Goal: Answer question/provide support: Share knowledge or assist other users

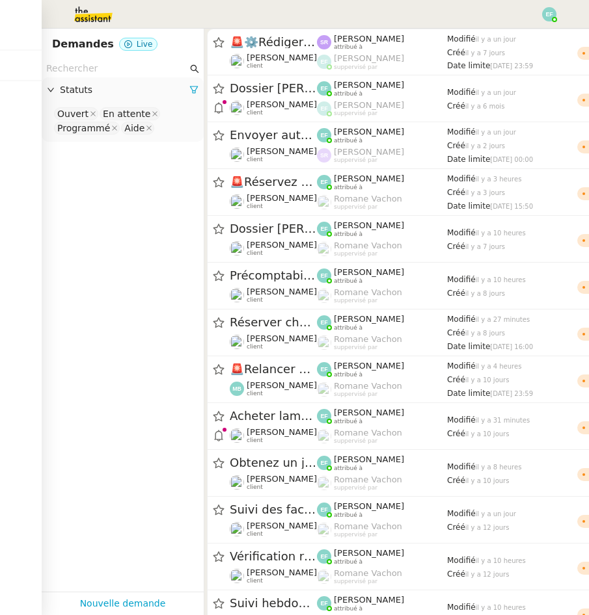
click at [93, 14] on img at bounding box center [83, 14] width 101 height 29
click at [89, 18] on img at bounding box center [83, 14] width 101 height 29
click at [83, 14] on img at bounding box center [83, 14] width 101 height 29
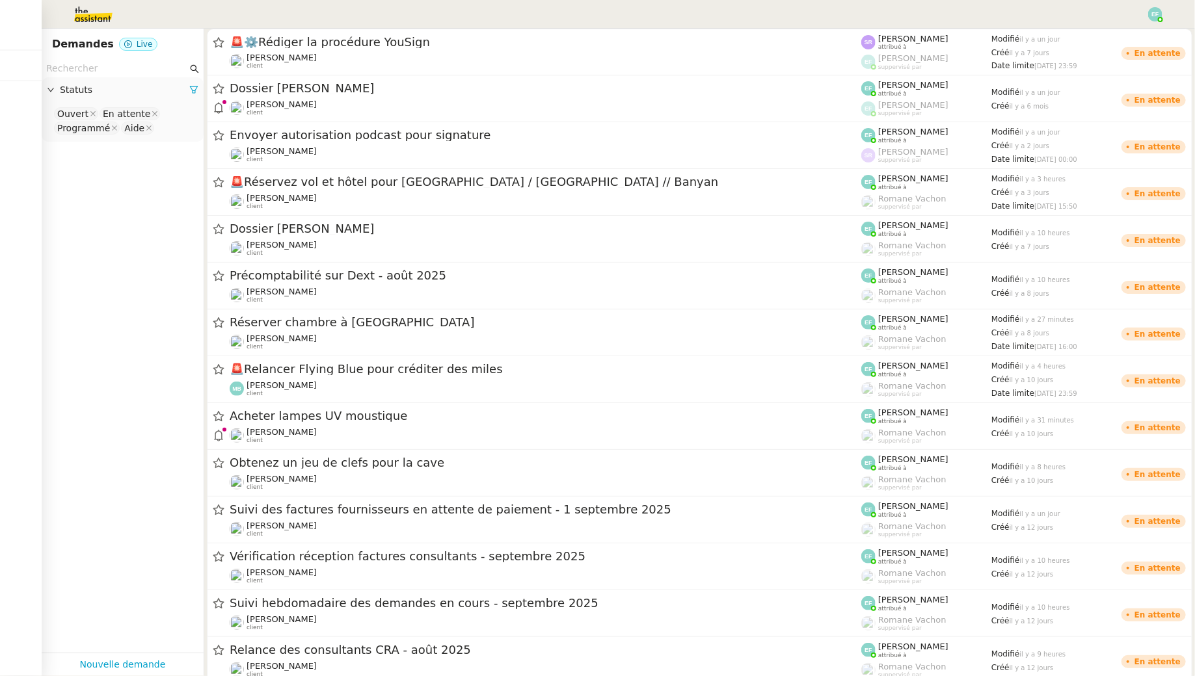
click at [140, 77] on nz-input-group at bounding box center [123, 69] width 162 height 18
click at [141, 60] on nz-input-group at bounding box center [123, 69] width 162 height 18
click at [141, 65] on input "text" at bounding box center [116, 68] width 141 height 15
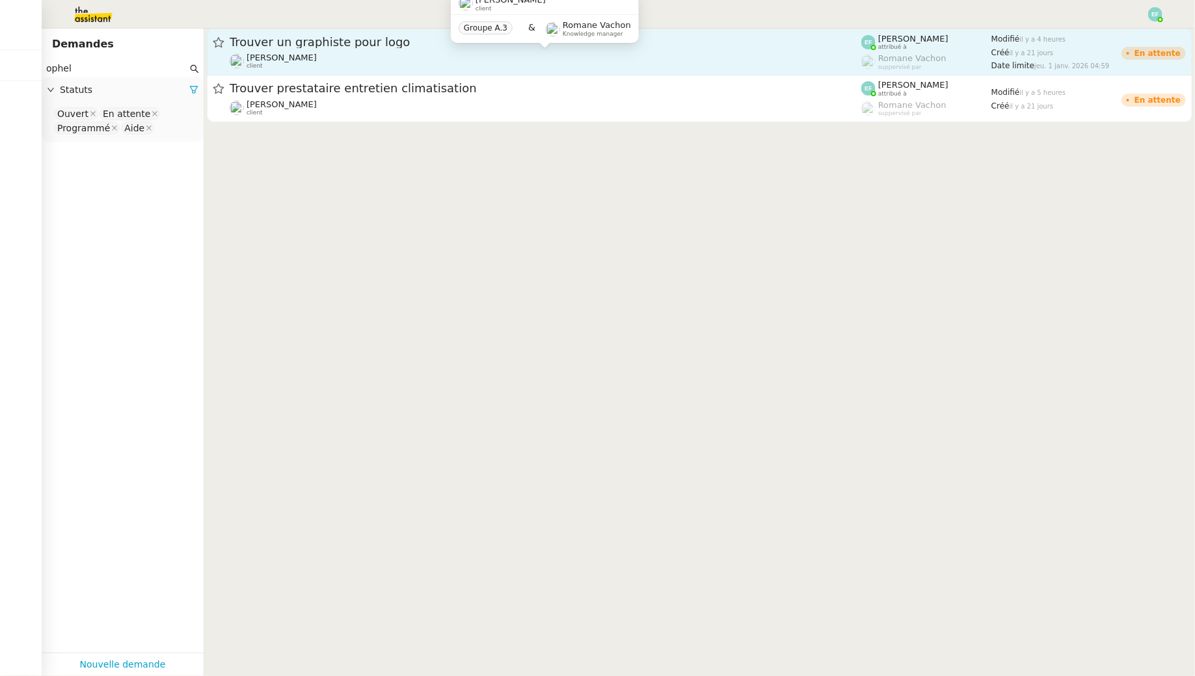
type input "ophel"
click at [331, 54] on div "[PERSON_NAME] client" at bounding box center [545, 61] width 631 height 17
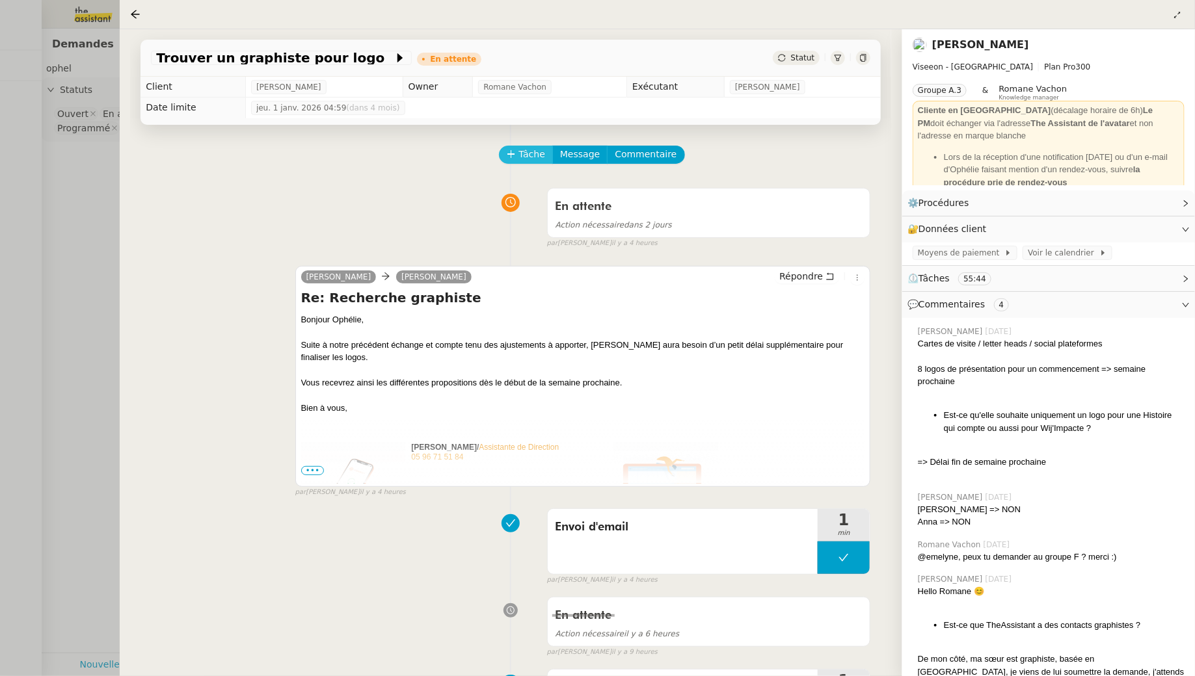
click at [542, 150] on span "Tâche" at bounding box center [531, 154] width 27 height 15
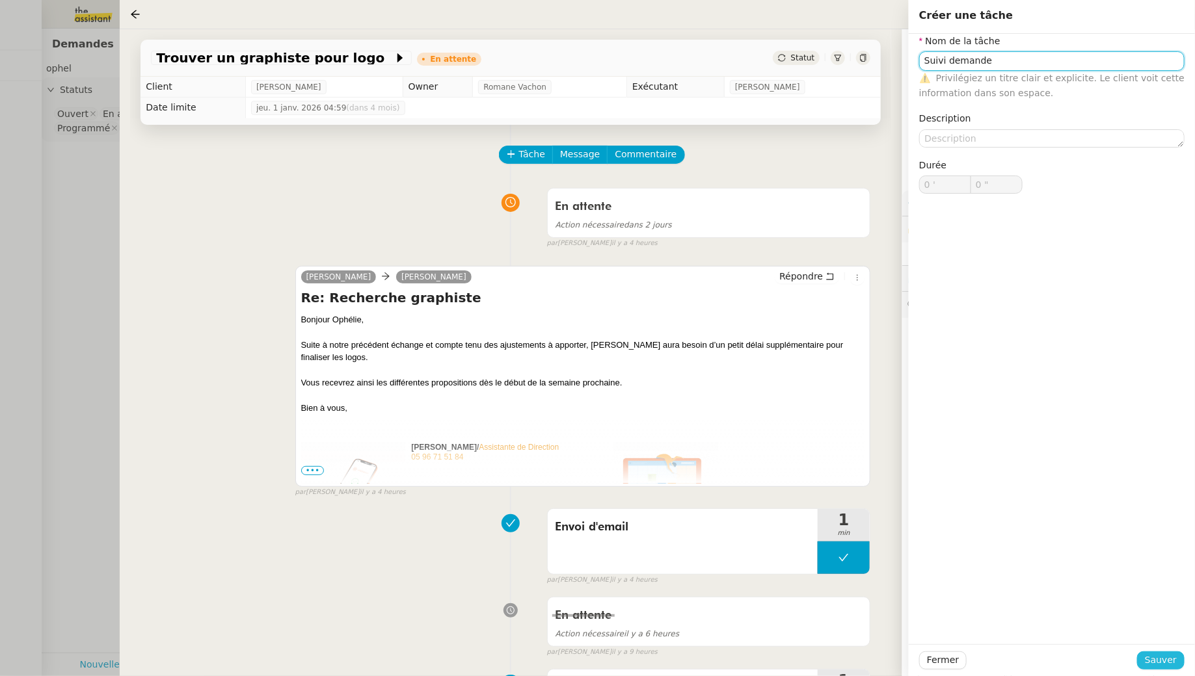
type input "Suivi demande"
click at [588, 615] on span "Sauver" at bounding box center [1160, 660] width 32 height 15
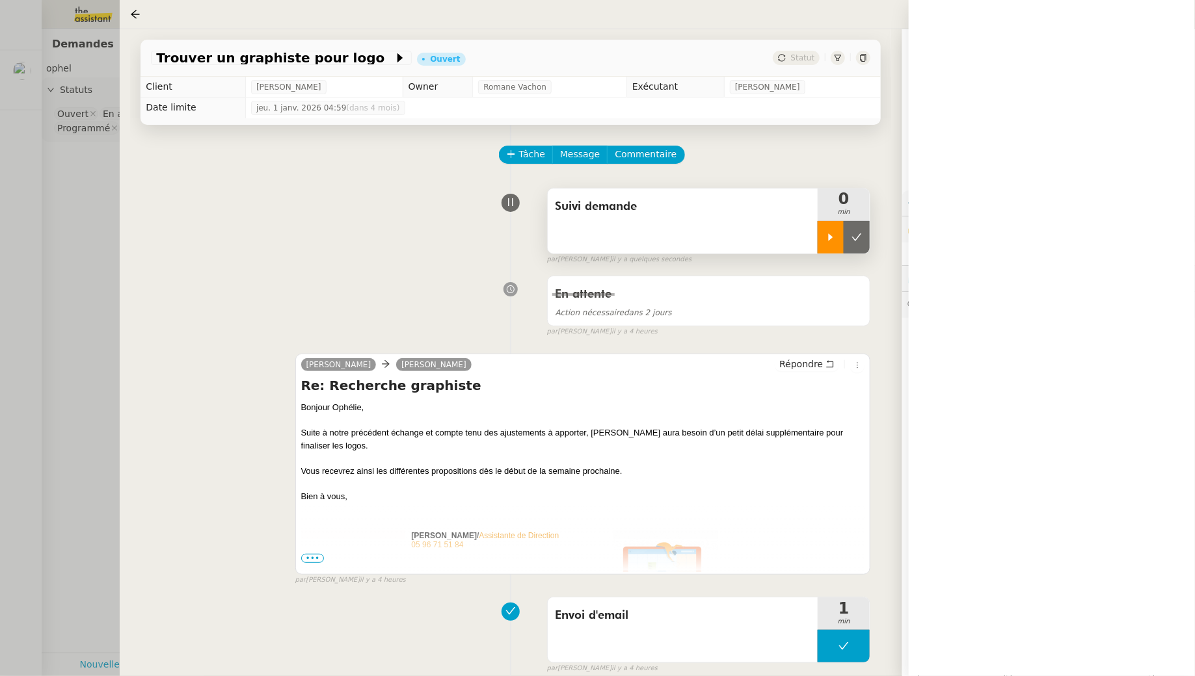
click at [588, 236] on icon at bounding box center [830, 237] width 10 height 10
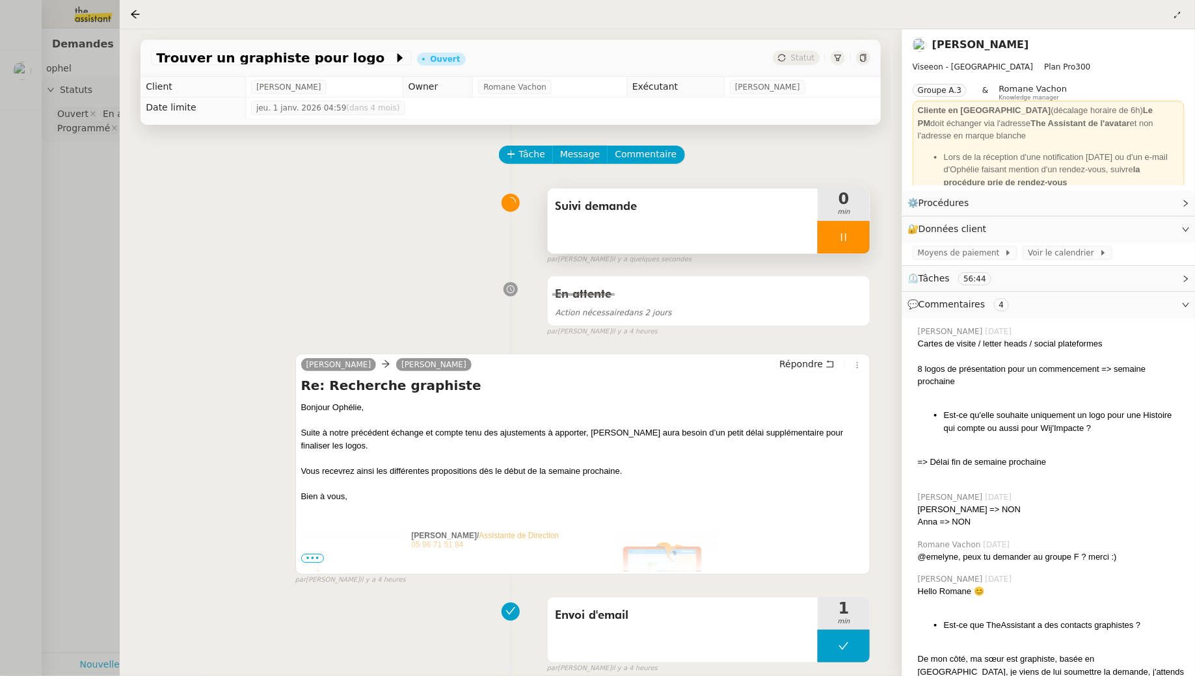
scroll to position [88, 0]
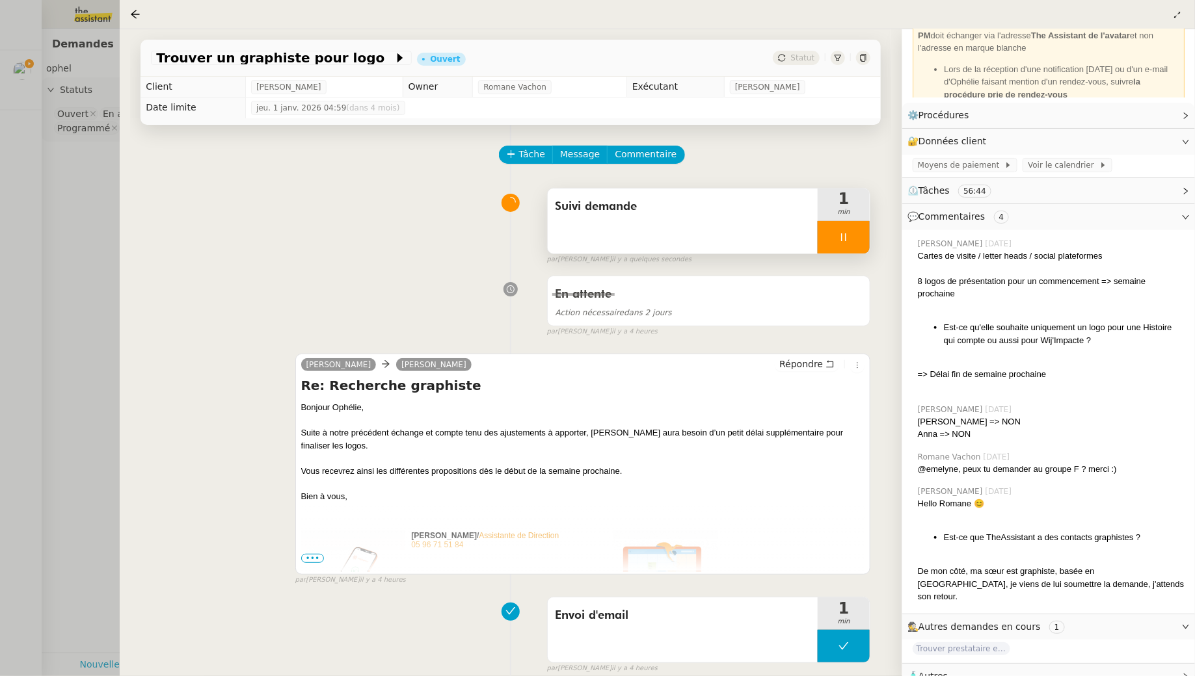
click at [588, 615] on span "🧴 Autres" at bounding box center [1037, 676] width 261 height 15
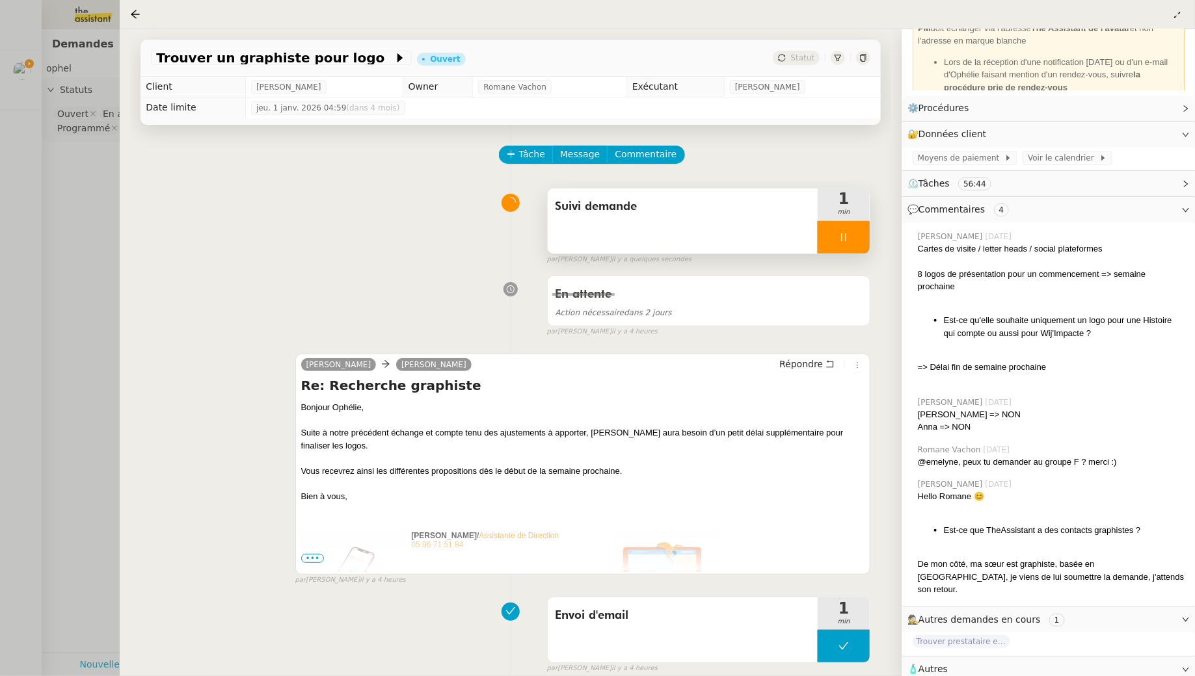
click at [588, 615] on div at bounding box center [1048, 686] width 293 height 8
click at [588, 615] on span "🧴 Autres" at bounding box center [1037, 669] width 261 height 15
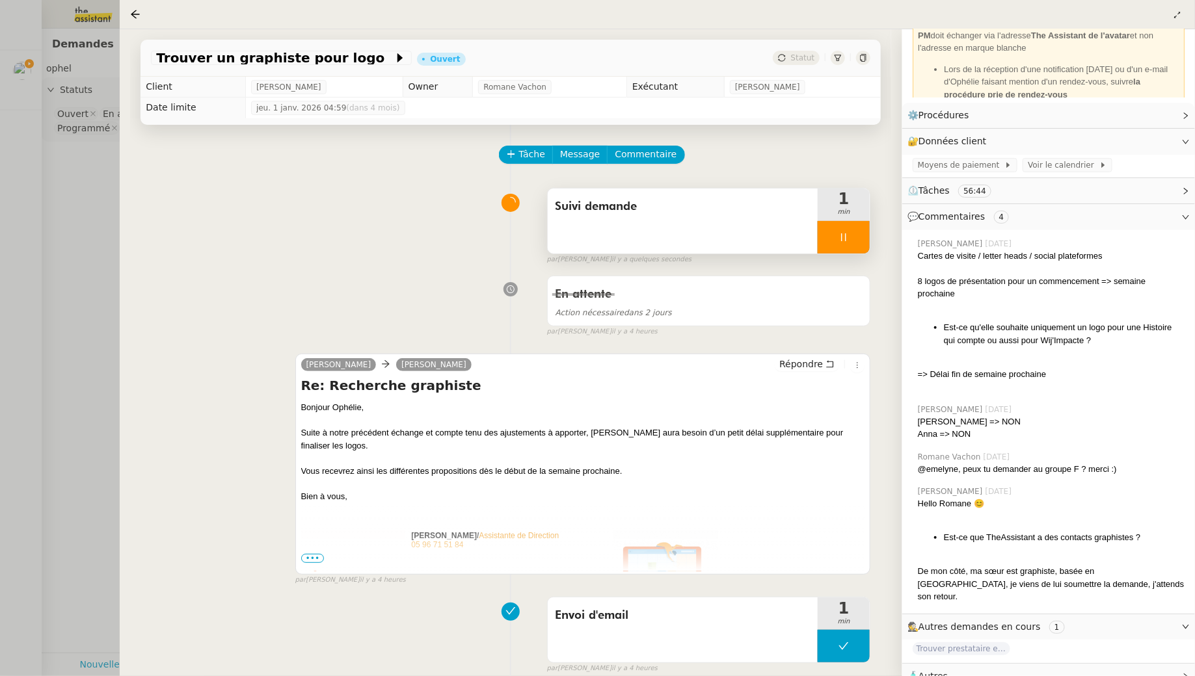
click at [588, 615] on div "🧴 Autres" at bounding box center [1048, 676] width 293 height 25
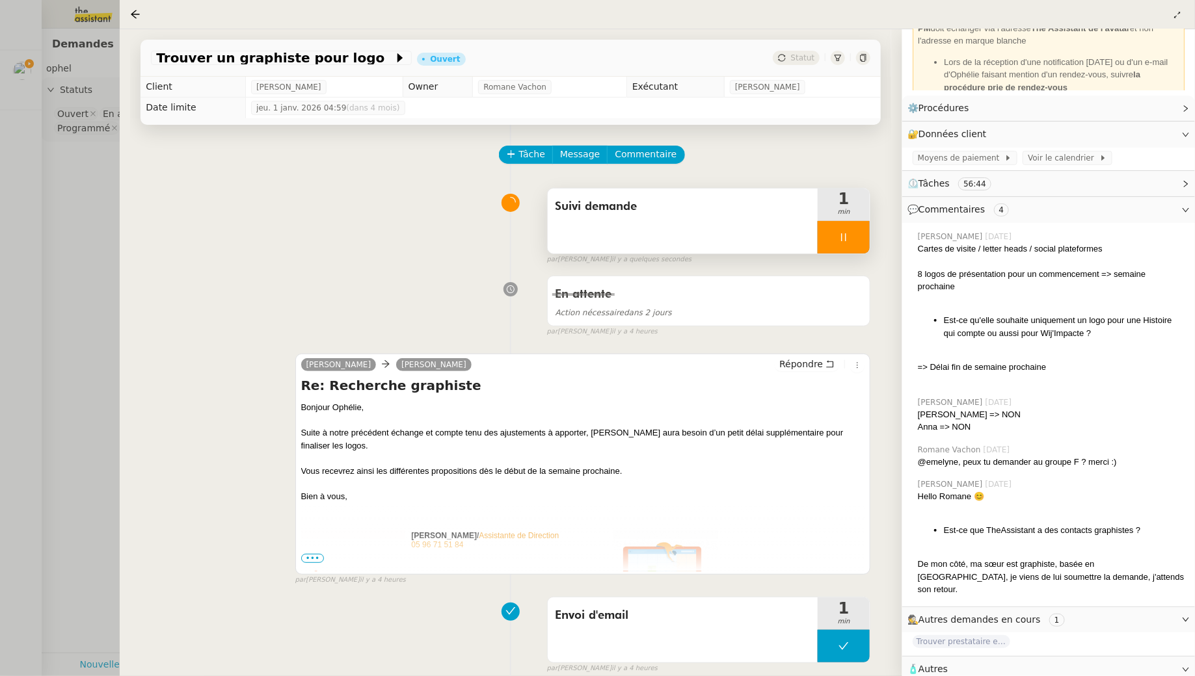
click at [588, 615] on icon at bounding box center [1185, 670] width 7 height 4
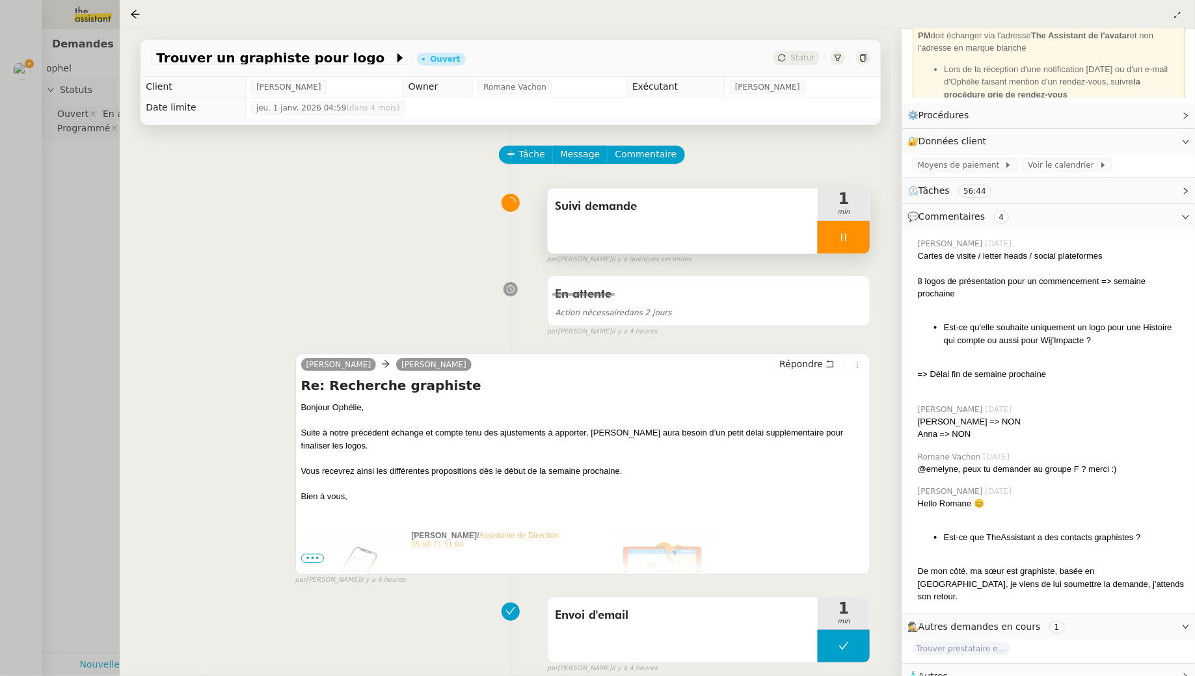
click at [588, 615] on div "🧴 Autres" at bounding box center [1048, 676] width 293 height 25
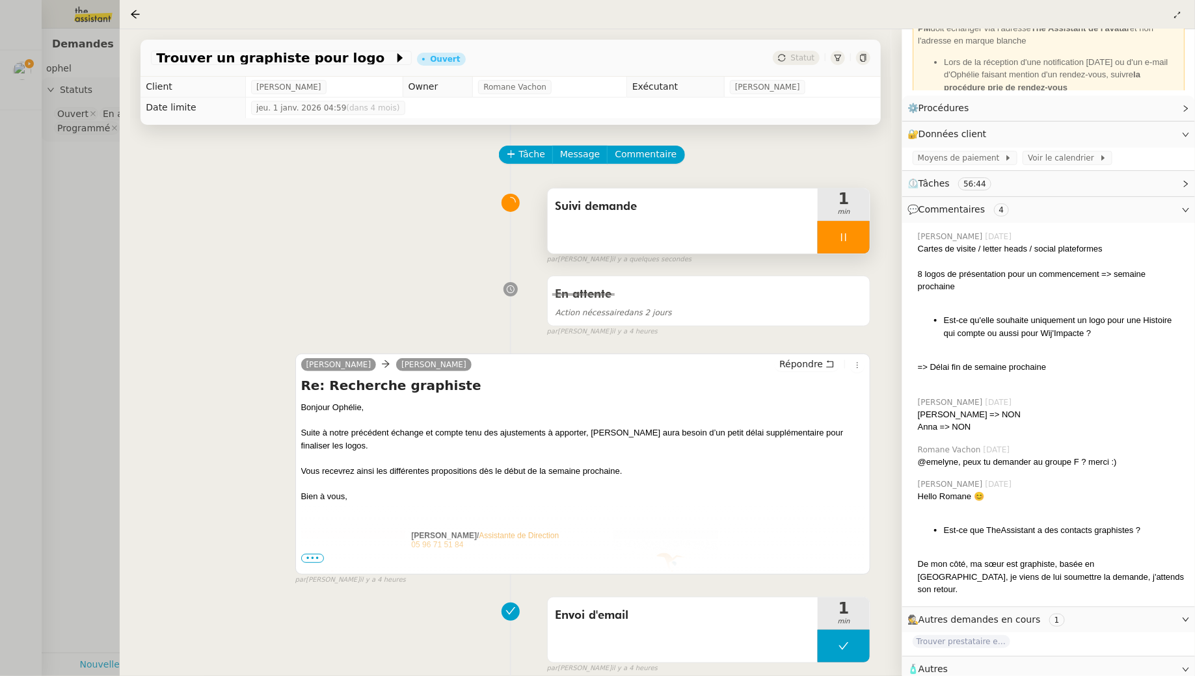
click at [588, 615] on icon at bounding box center [1186, 670] width 8 height 8
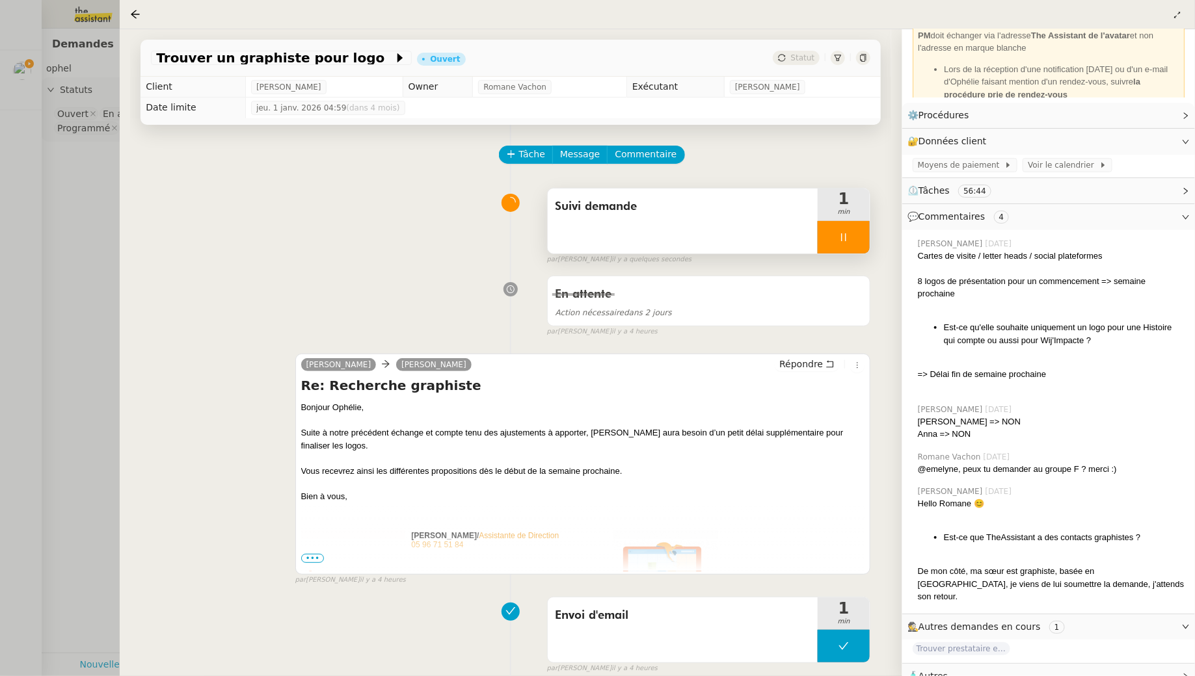
click at [588, 615] on div "🧴 Autres" at bounding box center [1048, 676] width 293 height 25
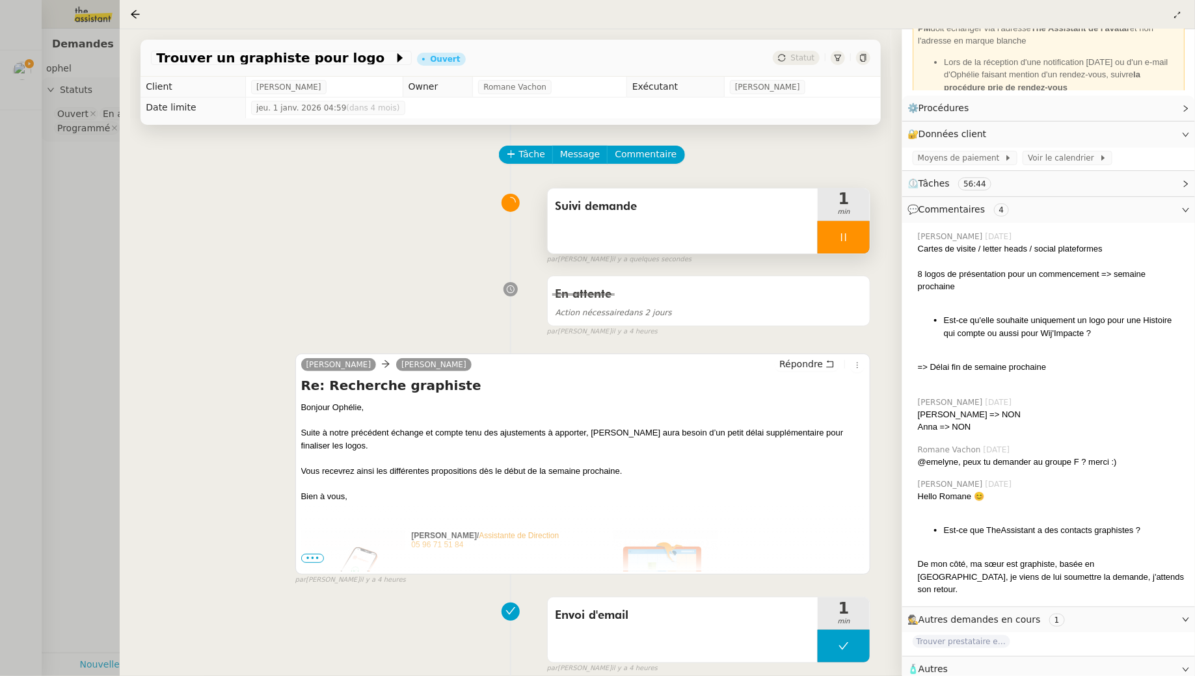
scroll to position [0, 0]
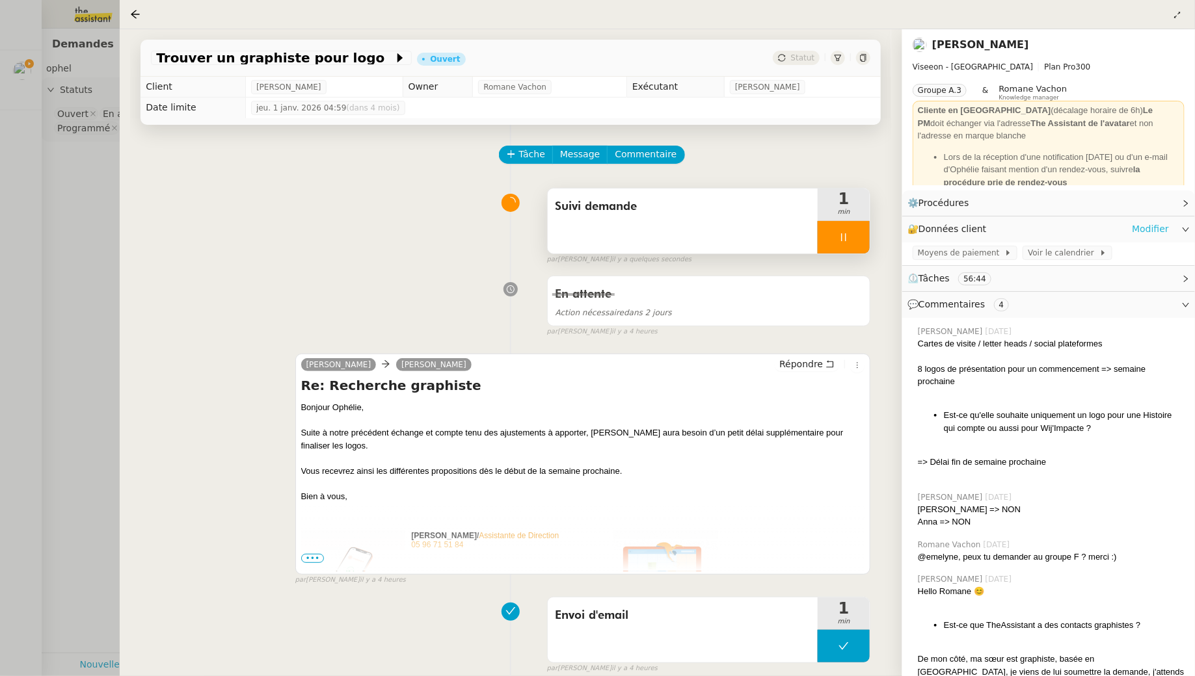
click at [588, 228] on link "Modifier" at bounding box center [1149, 229] width 37 height 15
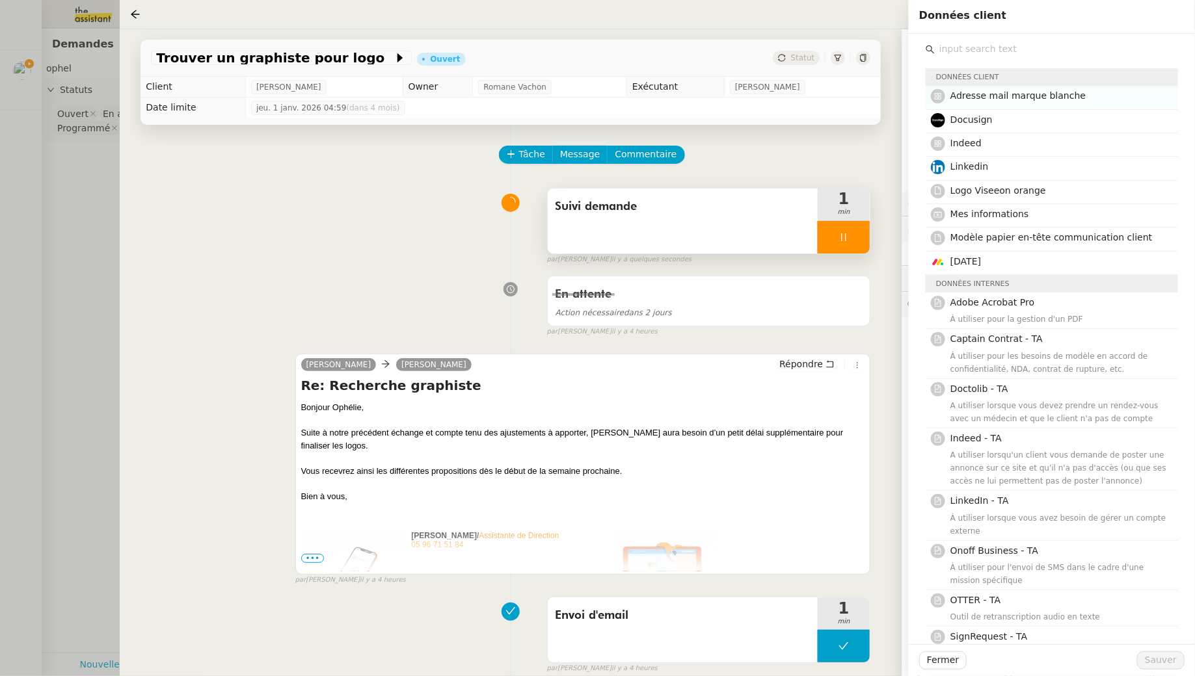
click at [588, 103] on h4 "Adresse mail marque blanche" at bounding box center [1060, 95] width 220 height 15
click at [588, 615] on span "Sauver" at bounding box center [1160, 660] width 32 height 15
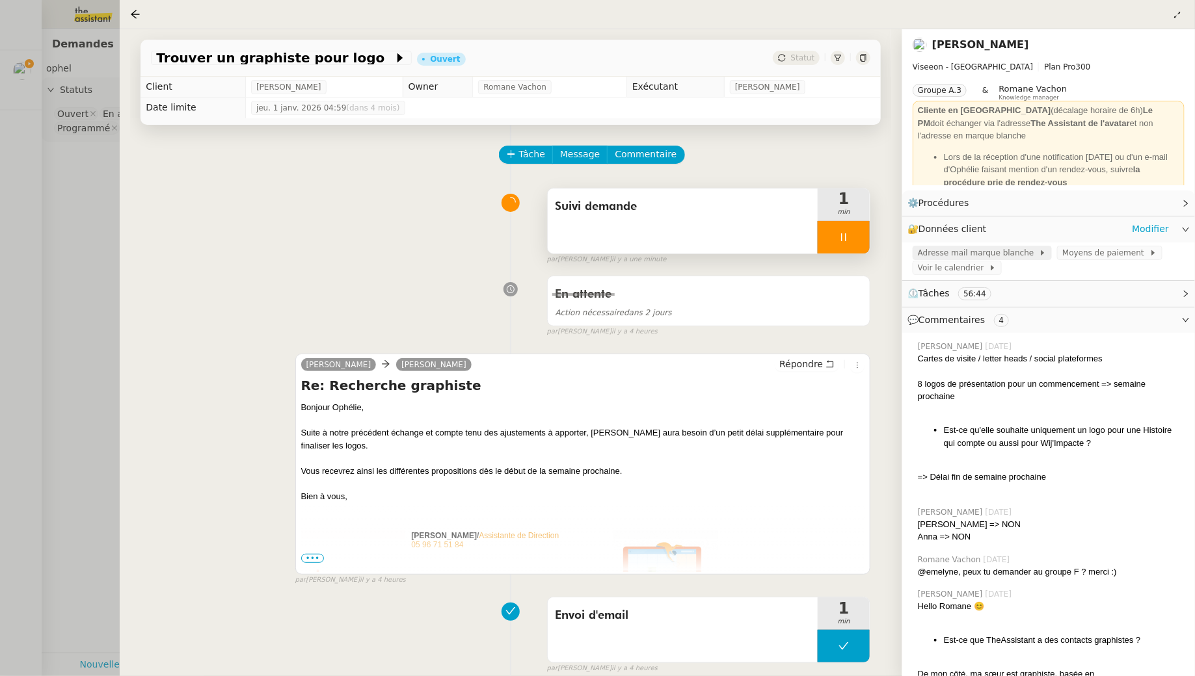
click at [588, 253] on span "Adresse mail marque blanche" at bounding box center [978, 252] width 121 height 13
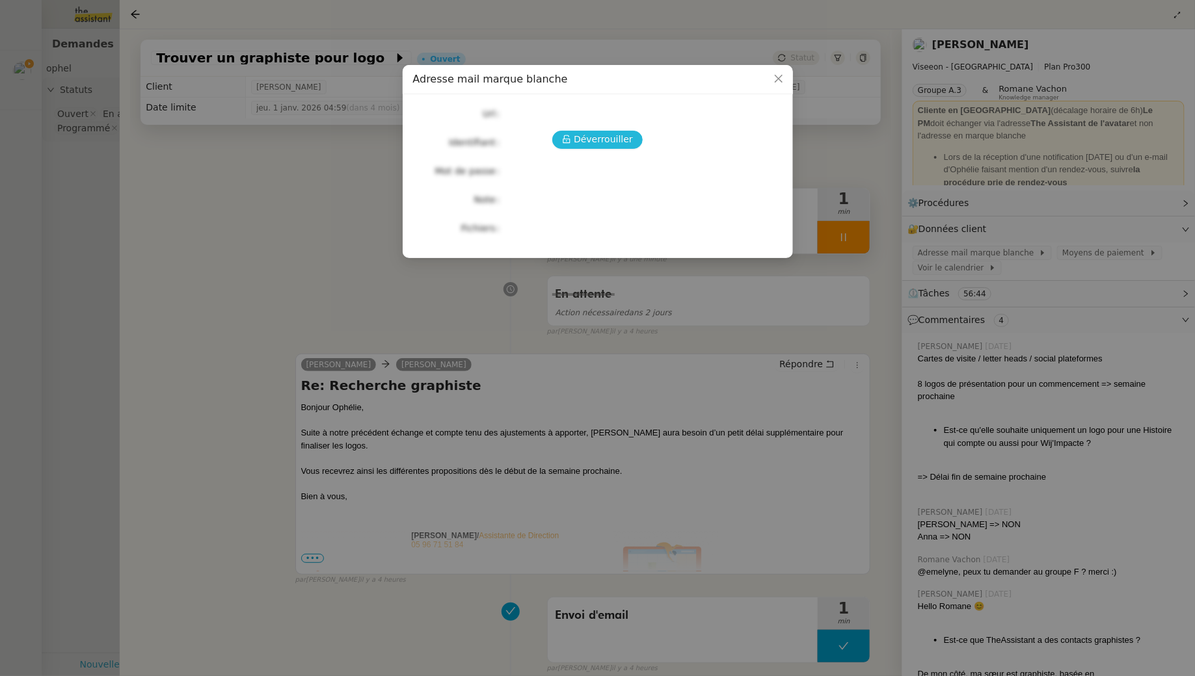
click at [588, 139] on span "Déverrouiller" at bounding box center [603, 139] width 59 height 15
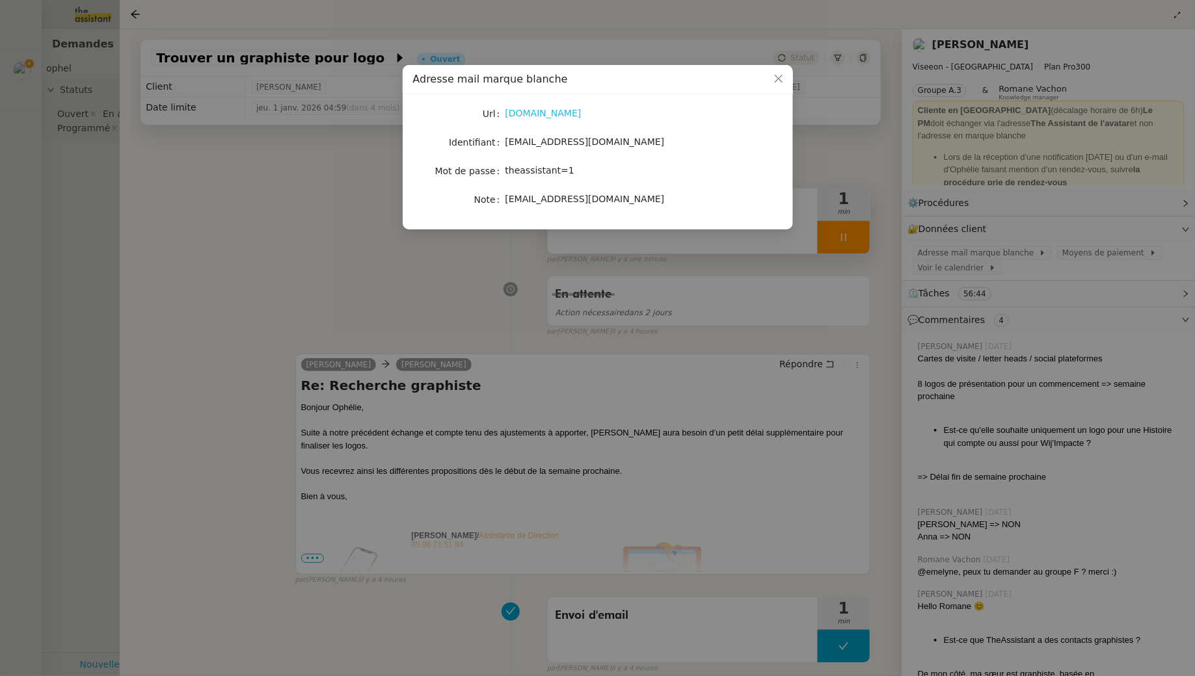
click at [537, 114] on link "[DOMAIN_NAME]" at bounding box center [543, 113] width 76 height 10
click at [562, 148] on div "[EMAIL_ADDRESS][DOMAIN_NAME]" at bounding box center [612, 142] width 215 height 15
copy span "[EMAIL_ADDRESS][DOMAIN_NAME]"
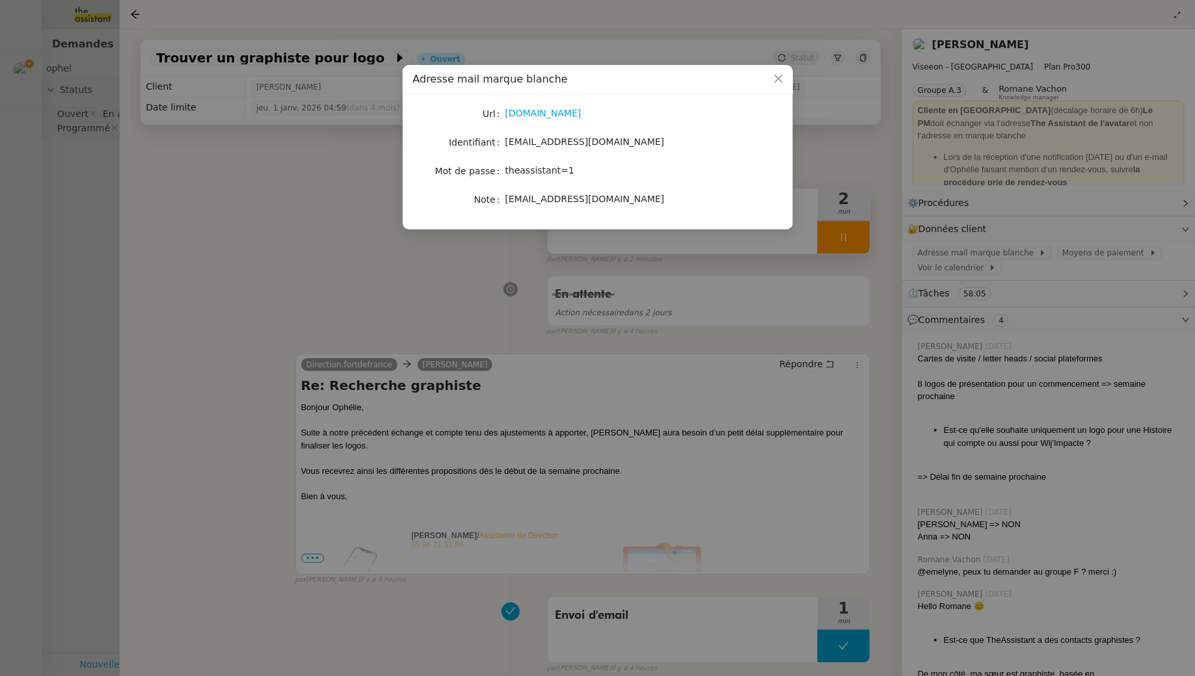
click at [295, 219] on nz-modal-container "Adresse mail marque blanche Url [DOMAIN_NAME] Identifiant [EMAIL_ADDRESS][DOMAI…" at bounding box center [597, 338] width 1195 height 676
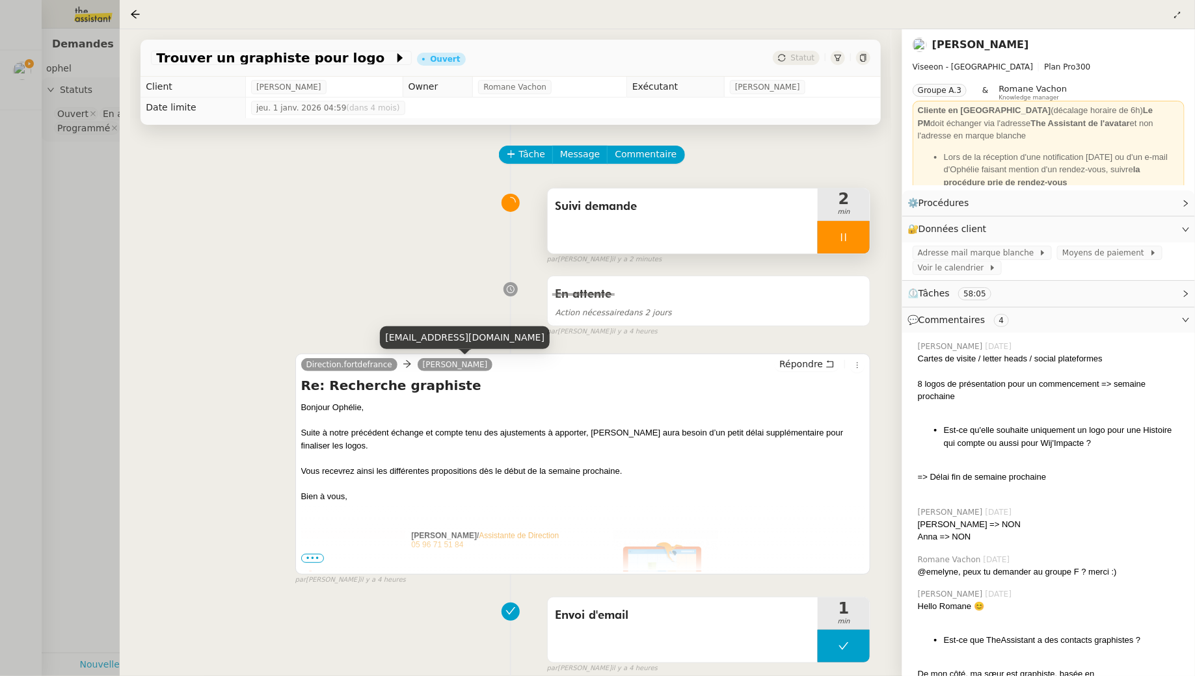
click at [440, 341] on div "[EMAIL_ADDRESS][DOMAIN_NAME]" at bounding box center [465, 337] width 170 height 23
copy div "[EMAIL_ADDRESS][DOMAIN_NAME]"
click at [588, 220] on div "Suivi demande" at bounding box center [683, 221] width 271 height 65
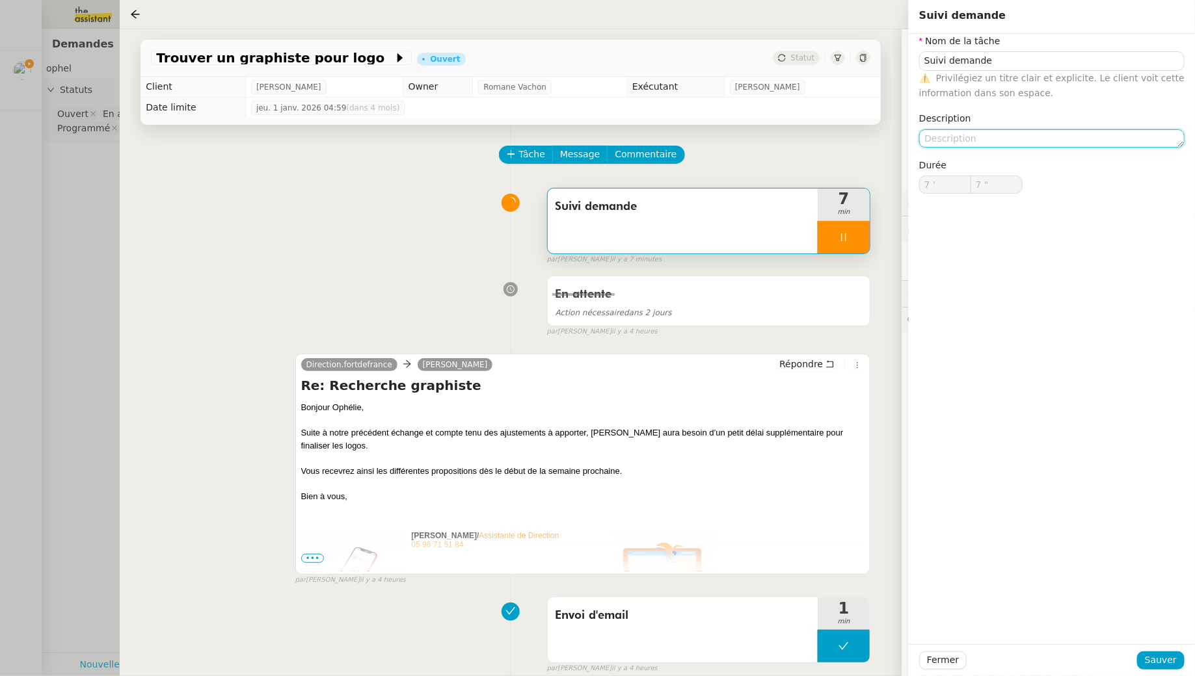
click at [588, 140] on textarea at bounding box center [1051, 138] width 265 height 18
type input "8 ""
type textarea "Récupér"
type input "9 ""
type textarea "Récupération"
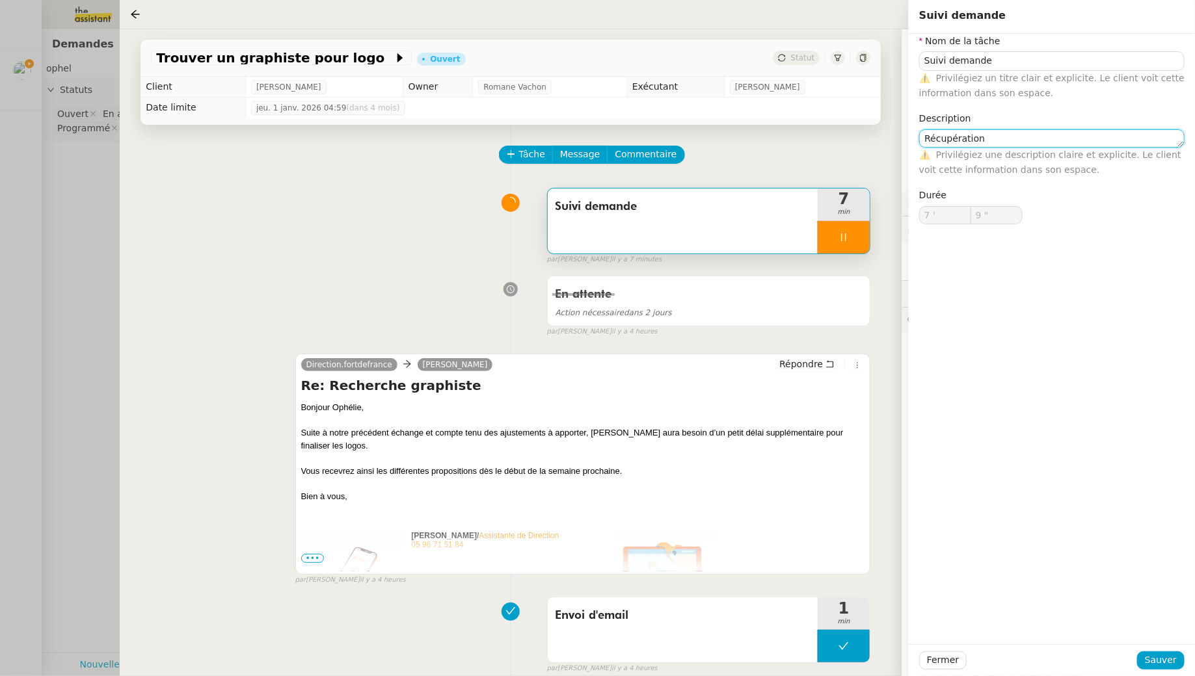
type input "10 ""
type textarea "Récupération b"
type input "11 ""
type textarea "Récupération branding +"
type input "12 ""
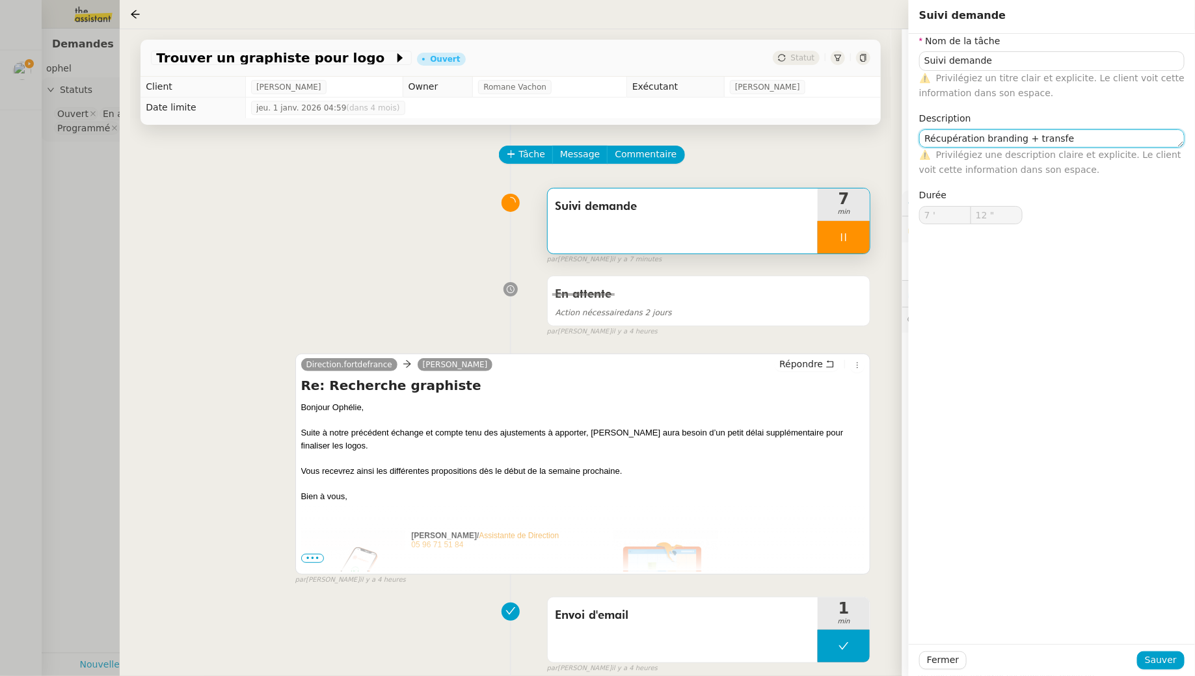
type textarea "Récupération branding + transfer"
type input "13 ""
type textarea "Récupération branding + transfert via"
type input "14 ""
type textarea "Récupération branding + transfert via Wetra"
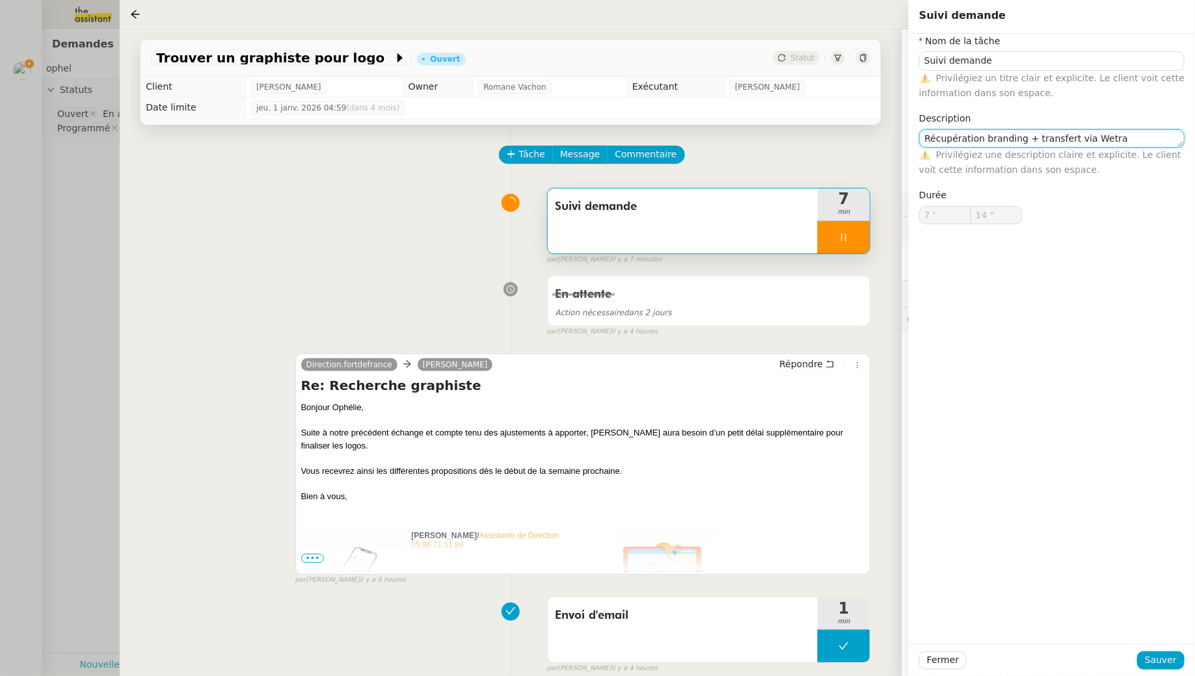
type input "15 ""
type textarea "Récupération branding + transfert via Wetransfer"
type input "17 ""
type textarea "Récupération branding + transfert via Wetransfer"
click at [588, 615] on span "Sauver" at bounding box center [1160, 660] width 32 height 15
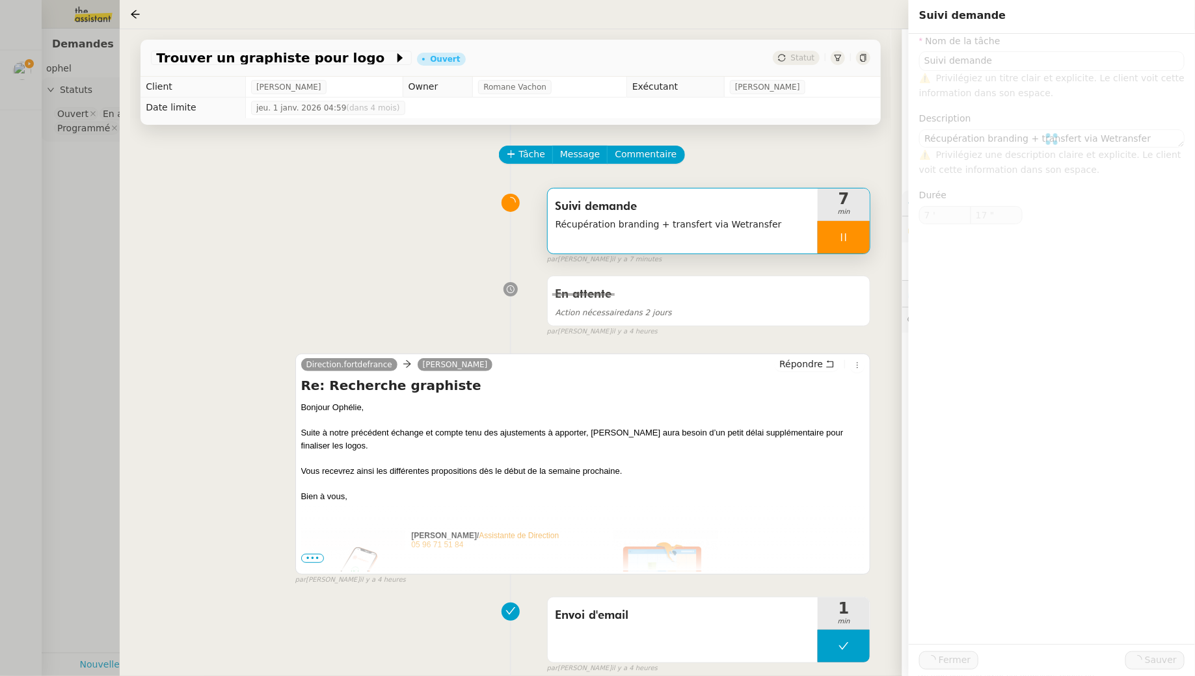
type input "Suivi demande"
type textarea "Récupération branding + transfert via Wetransfer"
type input "7 '"
type input "18 ""
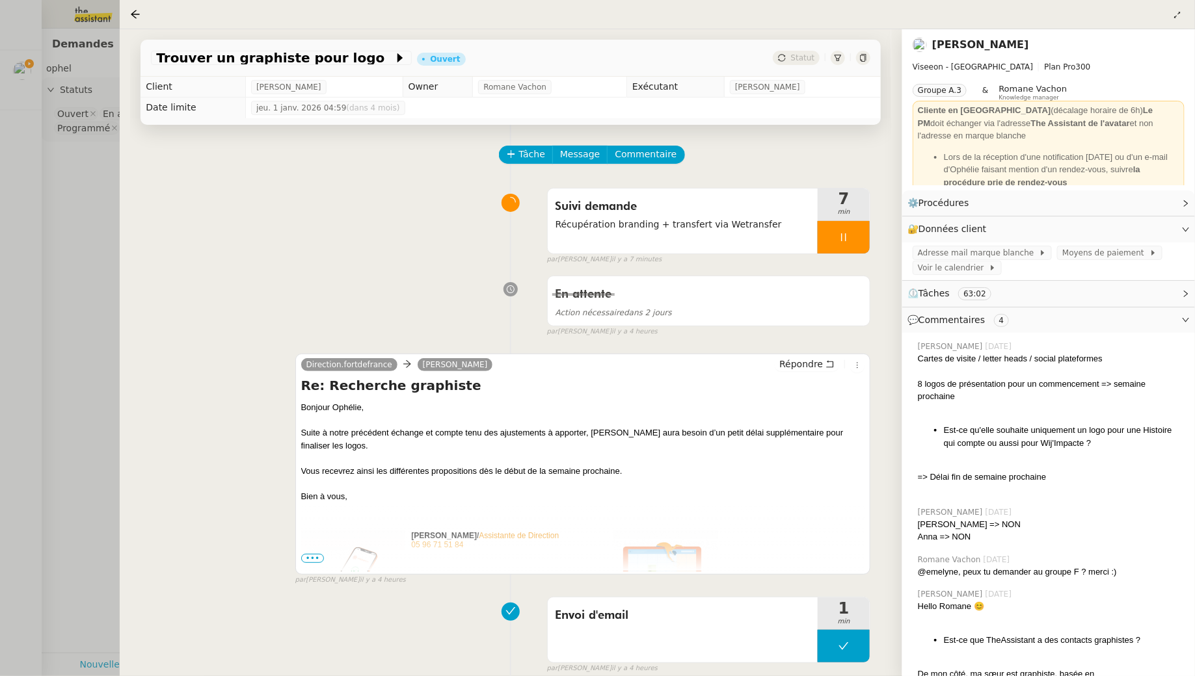
click at [588, 239] on icon at bounding box center [843, 237] width 5 height 8
click at [588, 239] on icon at bounding box center [857, 236] width 10 height 7
click at [588, 153] on span "Commentaire" at bounding box center [646, 154] width 62 height 15
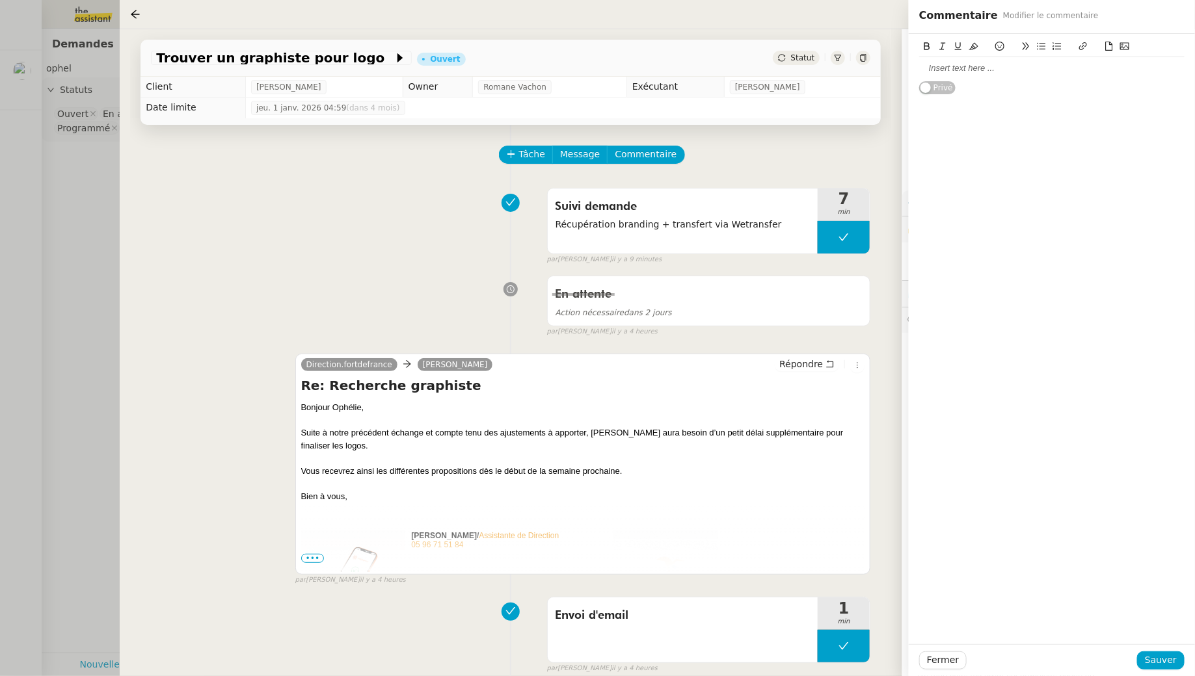
click at [588, 70] on div at bounding box center [1051, 68] width 265 height 12
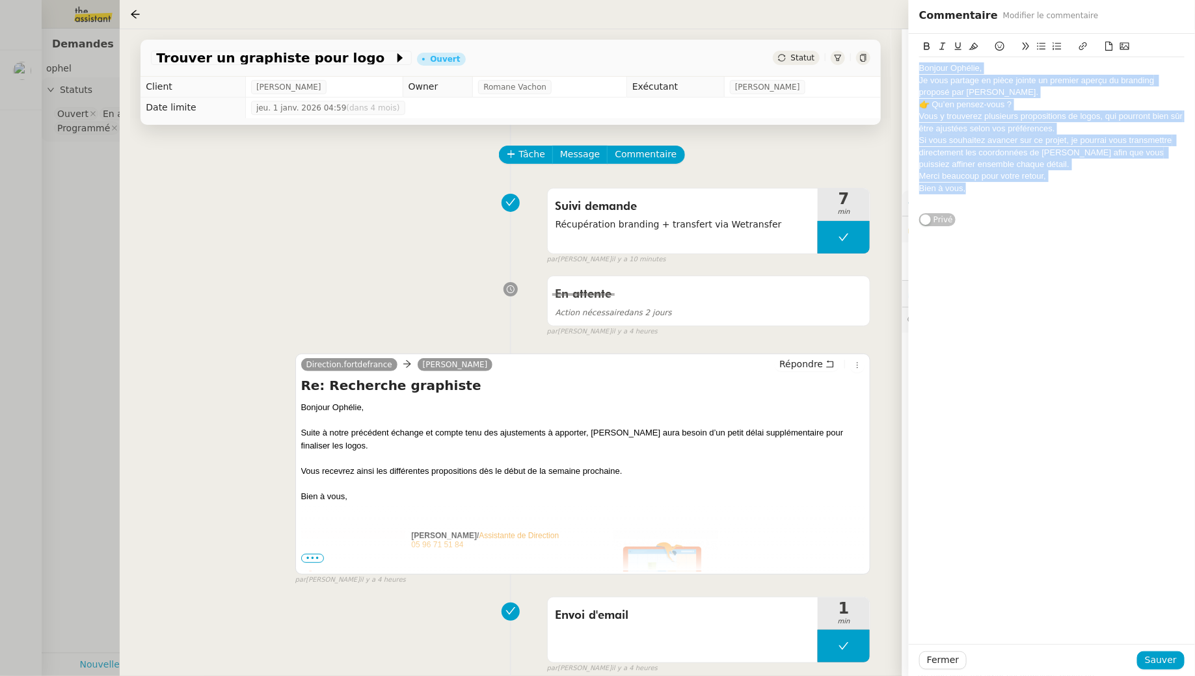
drag, startPoint x: 1002, startPoint y: 193, endPoint x: 841, endPoint y: -8, distance: 257.8
click at [588, 0] on html "Mes demandes Trouver un graphiste pour logo [PERSON_NAME] 4 demandes en cours Y…" at bounding box center [597, 338] width 1195 height 676
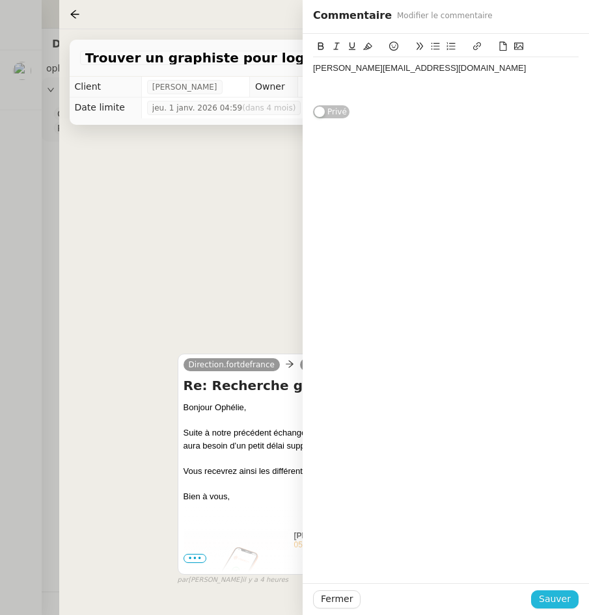
click at [549, 600] on span "Sauver" at bounding box center [554, 599] width 32 height 15
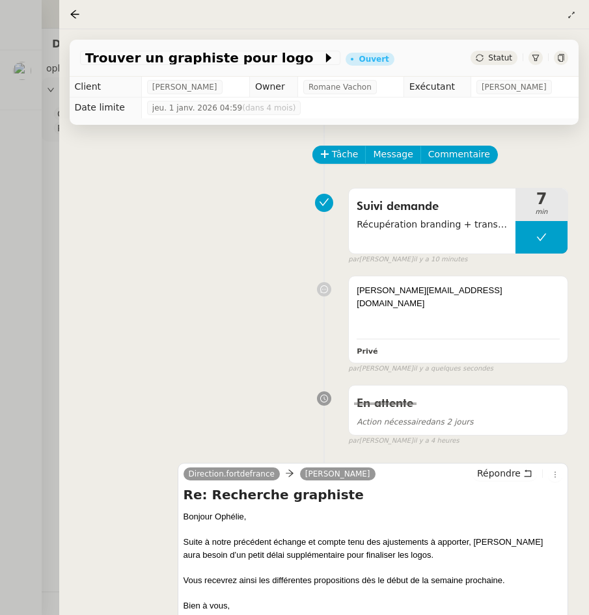
click at [245, 272] on div "[PERSON_NAME][EMAIL_ADDRESS][DOMAIN_NAME] Privé false par [PERSON_NAME] il y a …" at bounding box center [324, 322] width 488 height 104
click at [452, 291] on div "[PERSON_NAME][EMAIL_ADDRESS][DOMAIN_NAME]" at bounding box center [457, 296] width 203 height 25
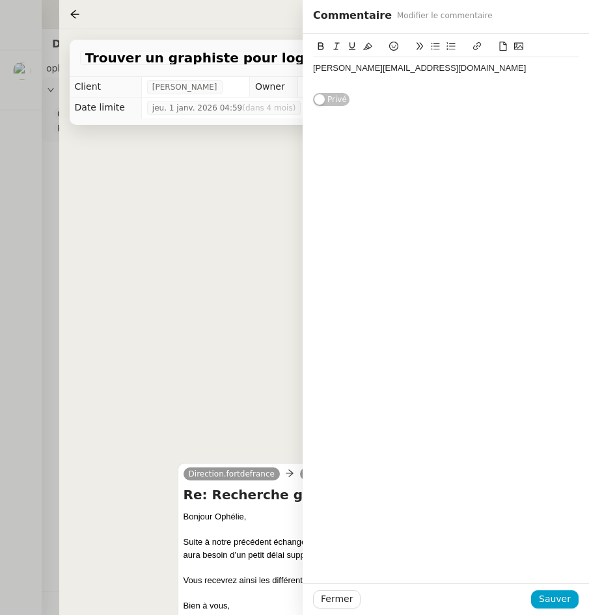
click at [505, 284] on div "[PERSON_NAME][EMAIL_ADDRESS][DOMAIN_NAME] Privé" at bounding box center [445, 308] width 286 height 549
click at [453, 71] on div "[PERSON_NAME][EMAIL_ADDRESS][DOMAIN_NAME]" at bounding box center [445, 68] width 265 height 12
click at [562, 604] on span "Sauver" at bounding box center [554, 599] width 32 height 15
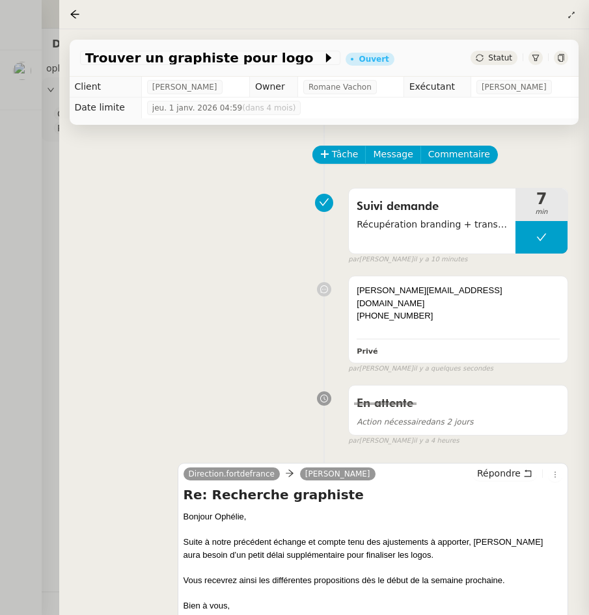
click at [263, 311] on div "[PERSON_NAME][EMAIL_ADDRESS][DOMAIN_NAME] [PHONE_NUMBER] Privé false par [PERSO…" at bounding box center [324, 322] width 488 height 104
click at [33, 89] on div at bounding box center [294, 307] width 589 height 615
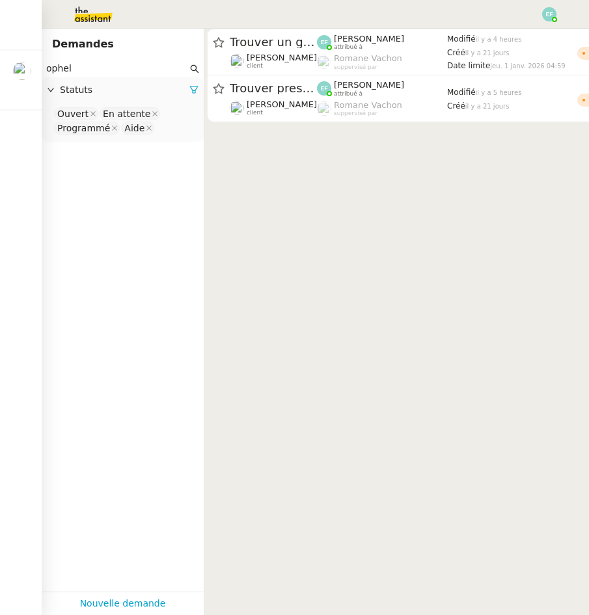
click at [27, 72] on img at bounding box center [22, 71] width 18 height 18
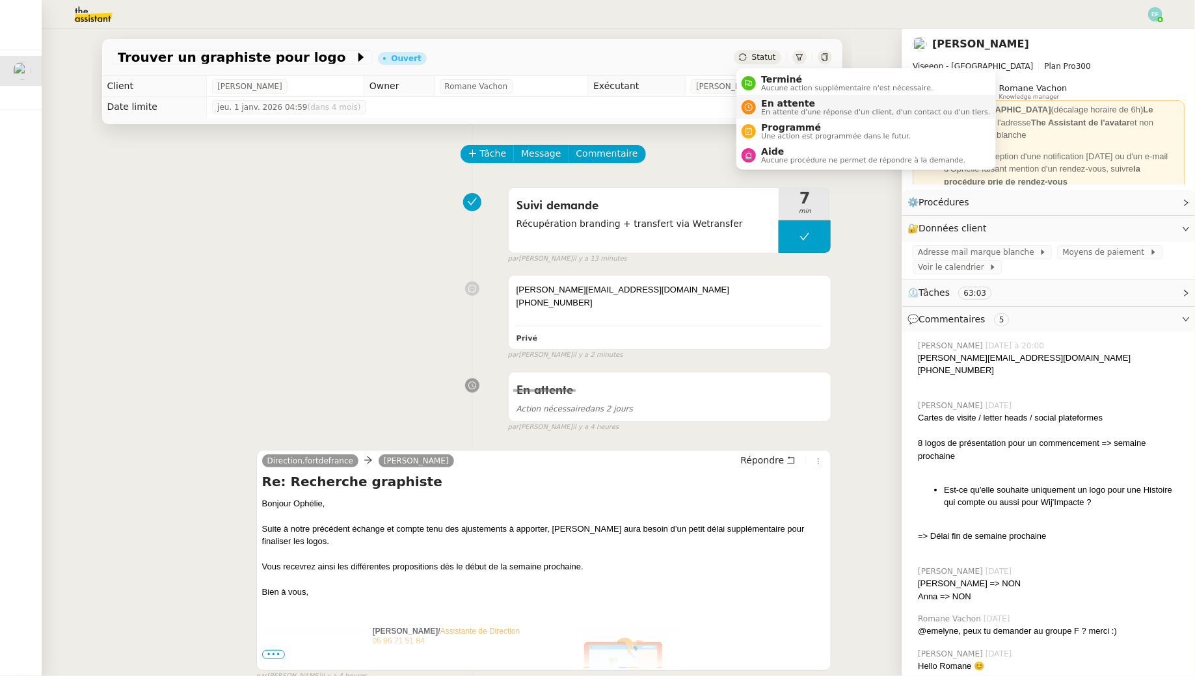
click at [588, 104] on span "En attente" at bounding box center [875, 103] width 229 height 10
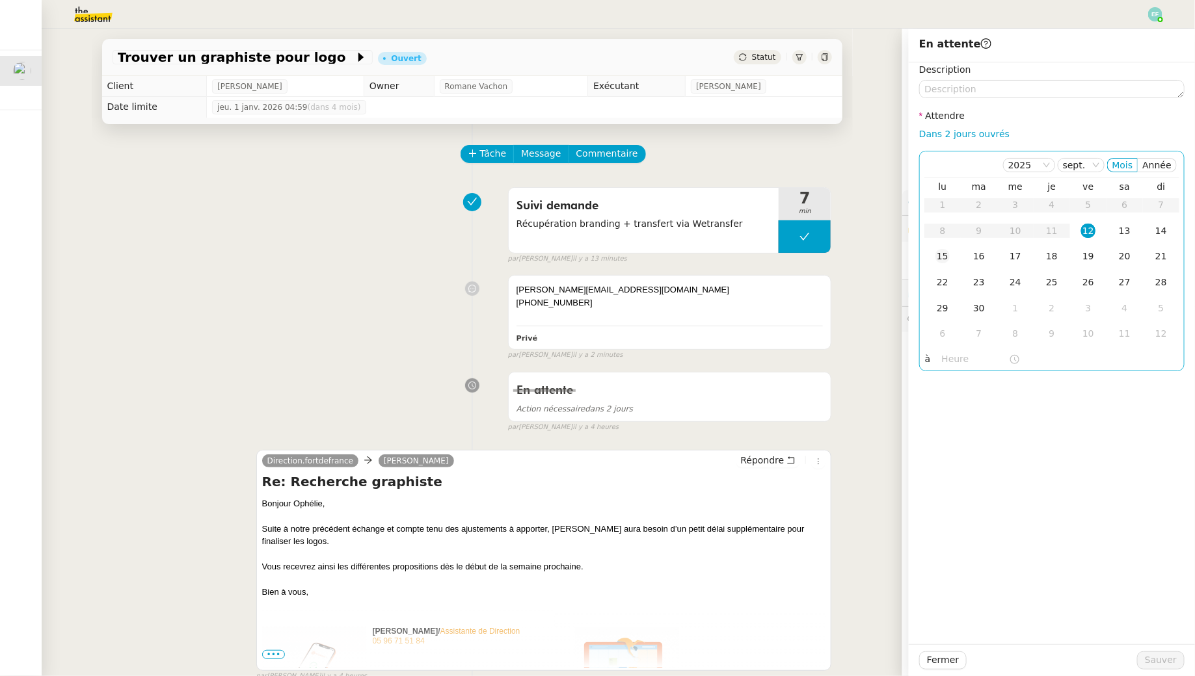
click at [588, 256] on td "15" at bounding box center [942, 257] width 36 height 26
click at [588, 615] on span "Sauver" at bounding box center [1160, 660] width 32 height 15
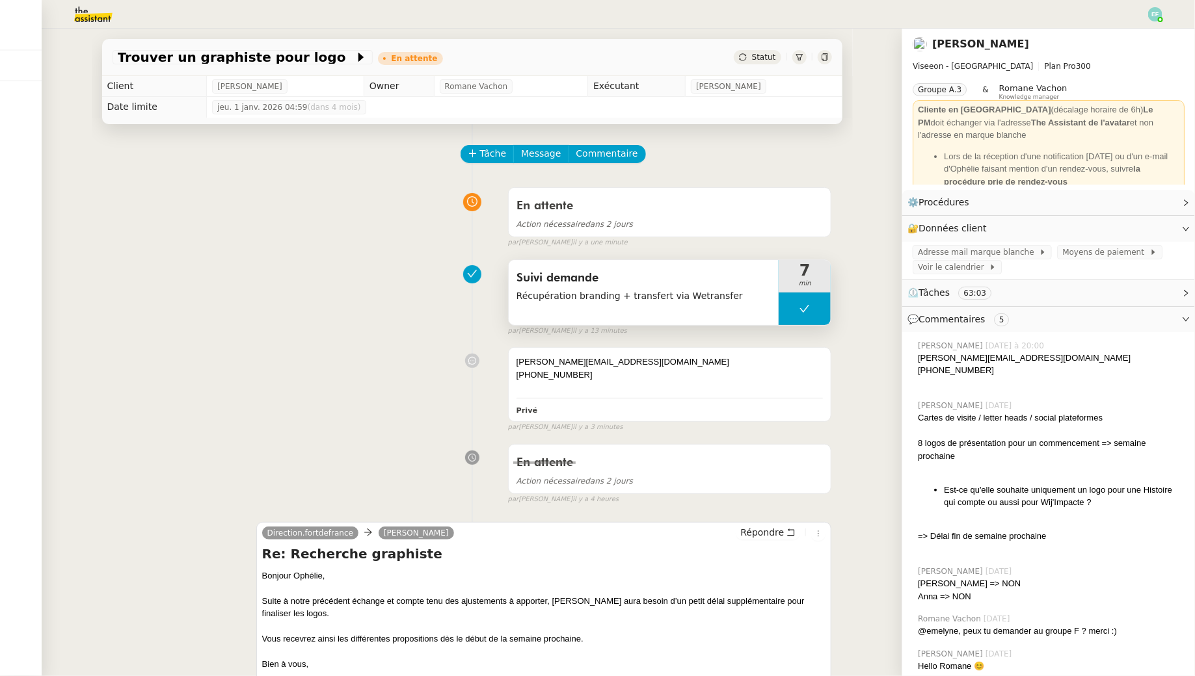
click at [588, 324] on button at bounding box center [804, 309] width 52 height 33
click at [588, 324] on div at bounding box center [791, 309] width 26 height 33
click at [588, 529] on icon at bounding box center [790, 532] width 7 height 7
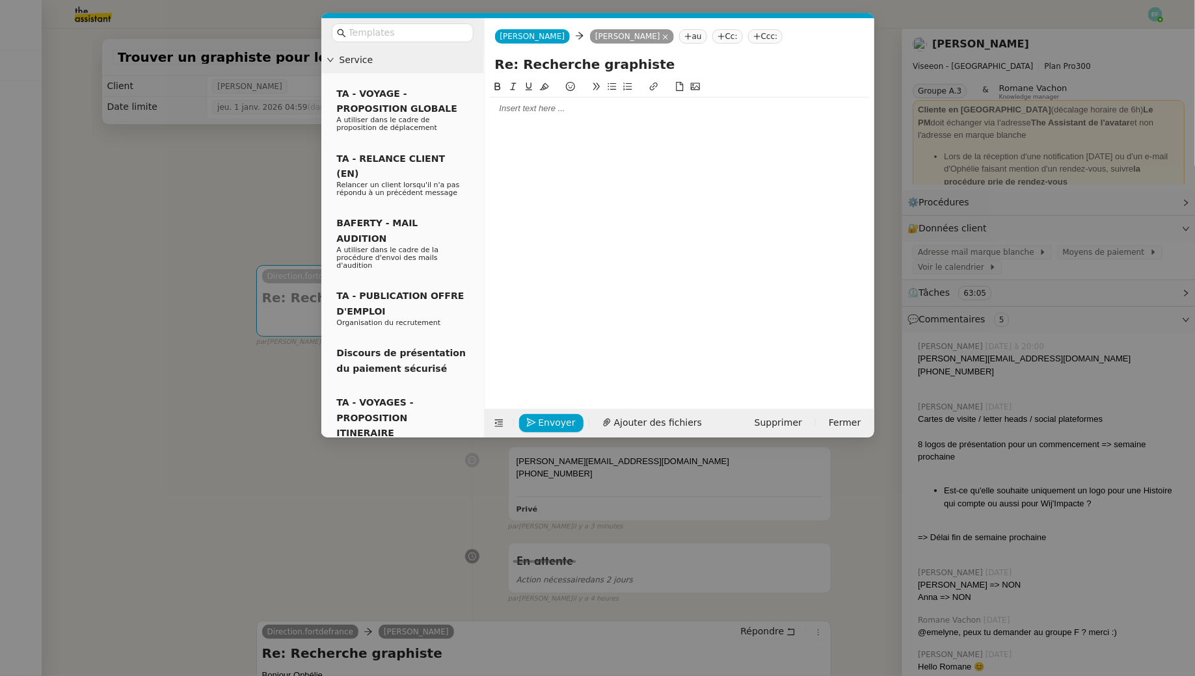
click at [588, 106] on div at bounding box center [679, 109] width 379 height 12
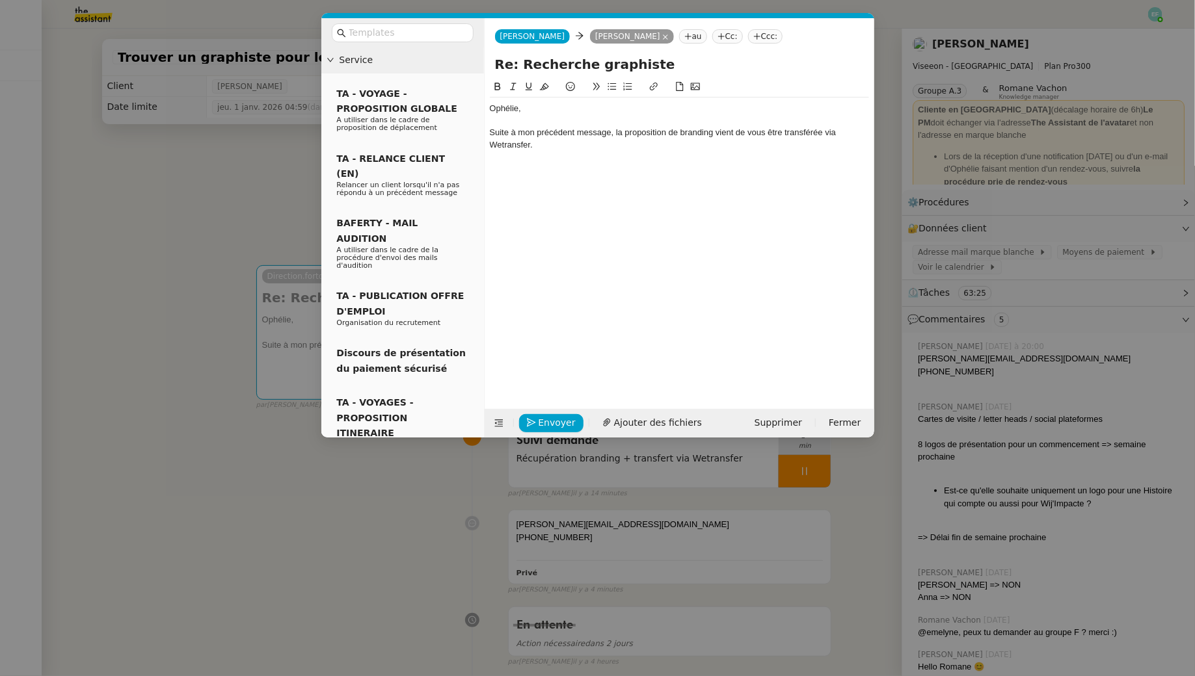
click at [284, 166] on nz-modal-container "Service TA - VOYAGE - PROPOSITION GLOBALE A utiliser dans le cadre de propositi…" at bounding box center [597, 338] width 1195 height 676
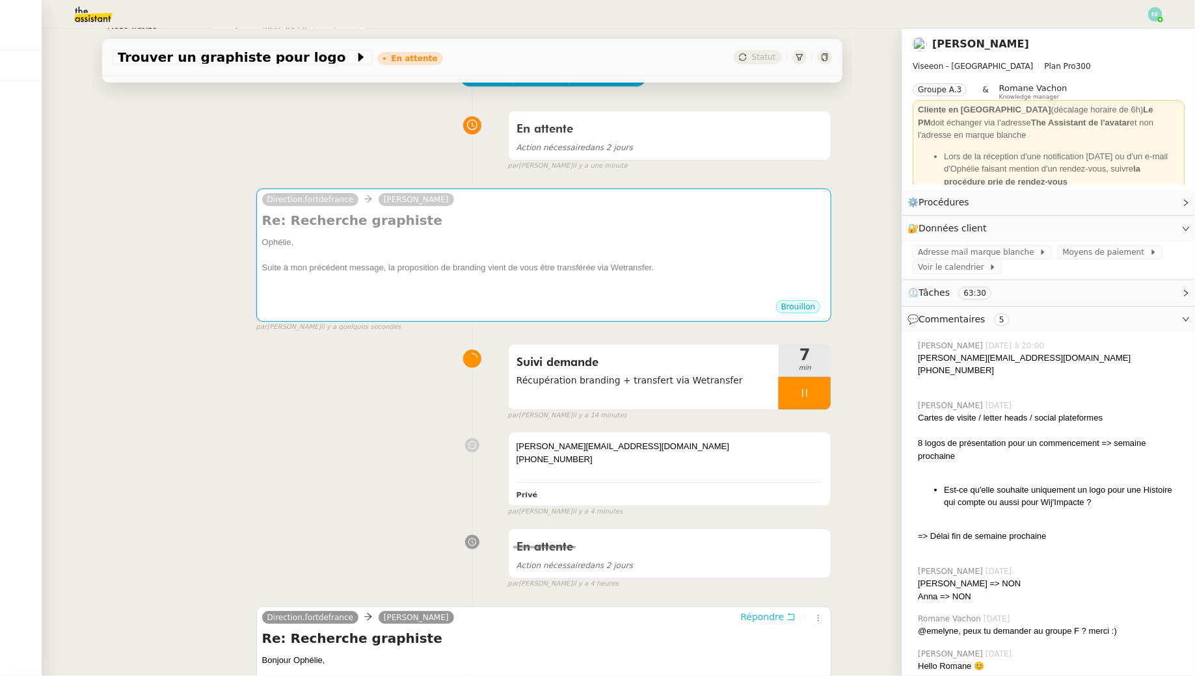
scroll to position [92, 0]
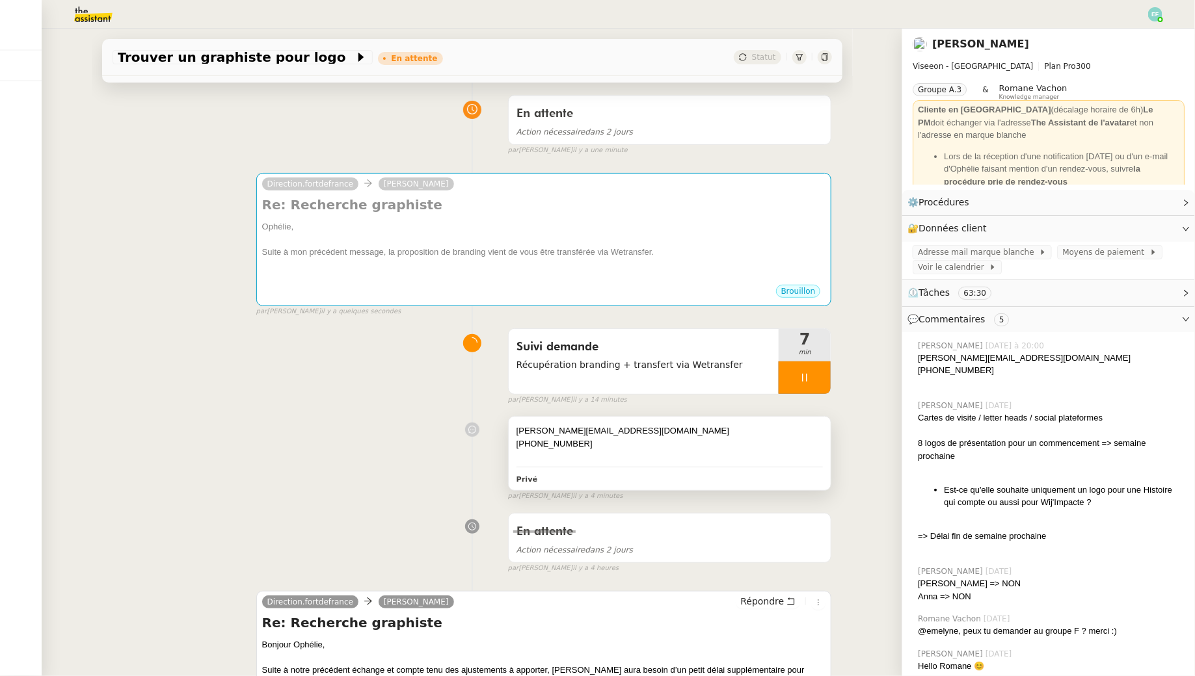
drag, startPoint x: 598, startPoint y: 447, endPoint x: 514, endPoint y: 429, distance: 85.2
click at [514, 429] on div "[PERSON_NAME][EMAIL_ADDRESS][DOMAIN_NAME] [PHONE_NUMBER] Privé" at bounding box center [670, 453] width 323 height 73
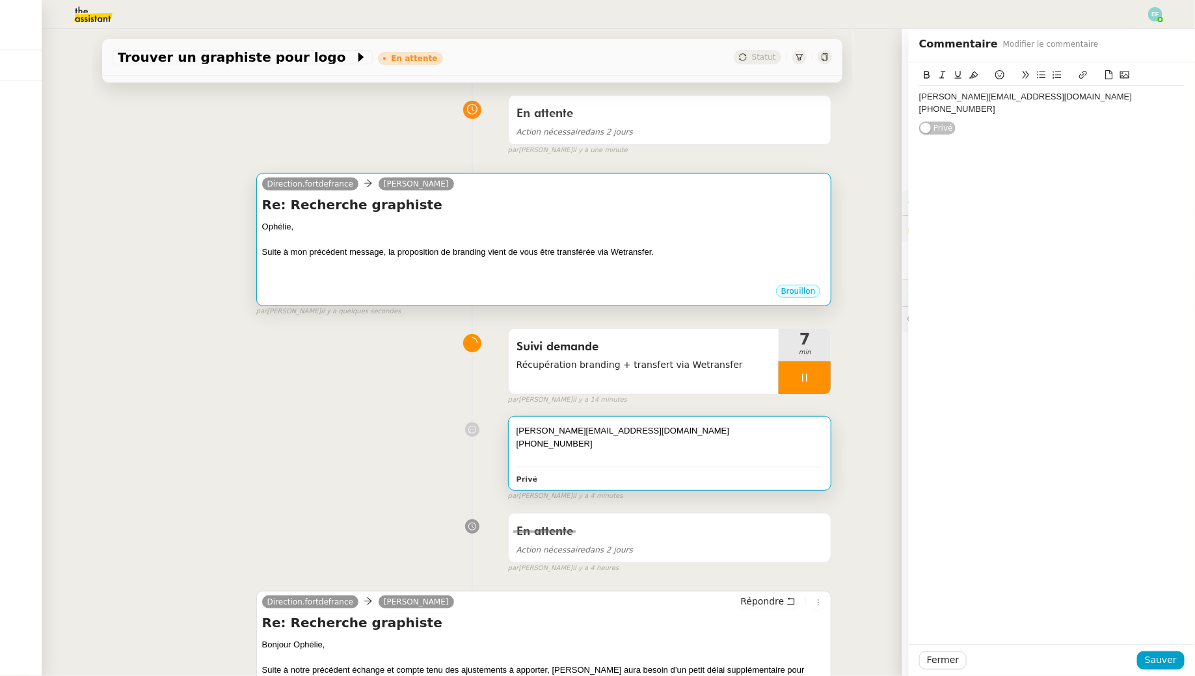
click at [515, 246] on div "Suite à mon précédent message, la proposition de branding vient de vous être tr…" at bounding box center [544, 252] width 564 height 13
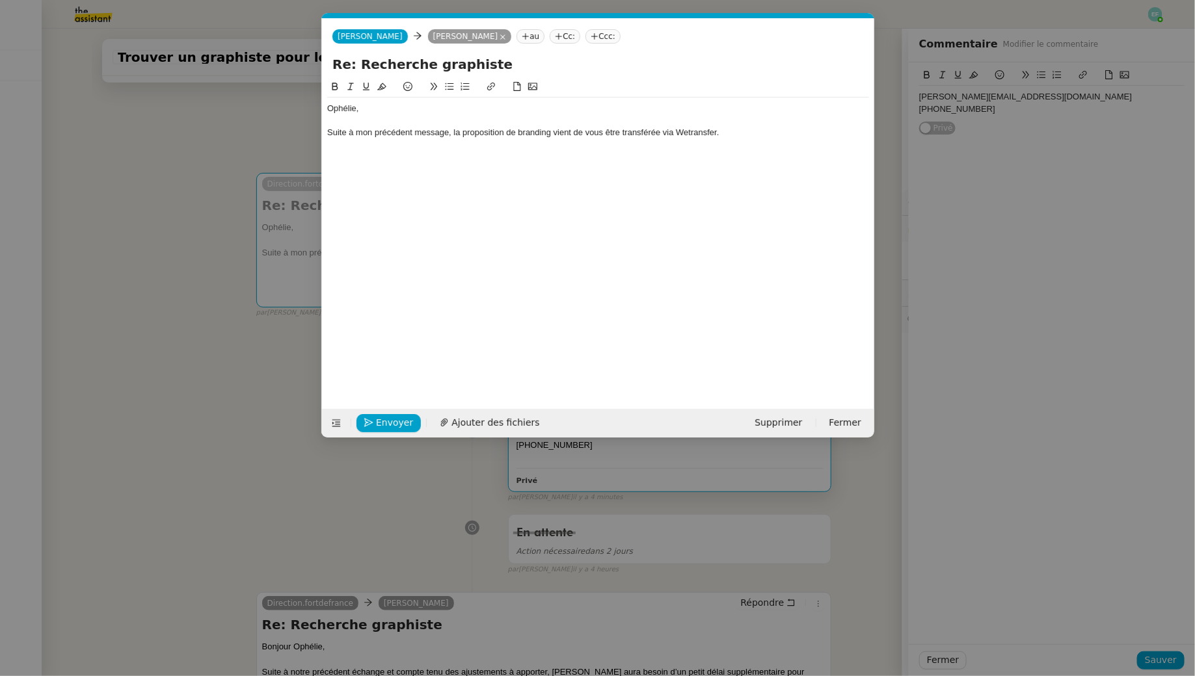
scroll to position [0, 27]
click at [588, 129] on div "Suite à mon précédent message, la proposition de branding vient de vous être tr…" at bounding box center [598, 133] width 542 height 12
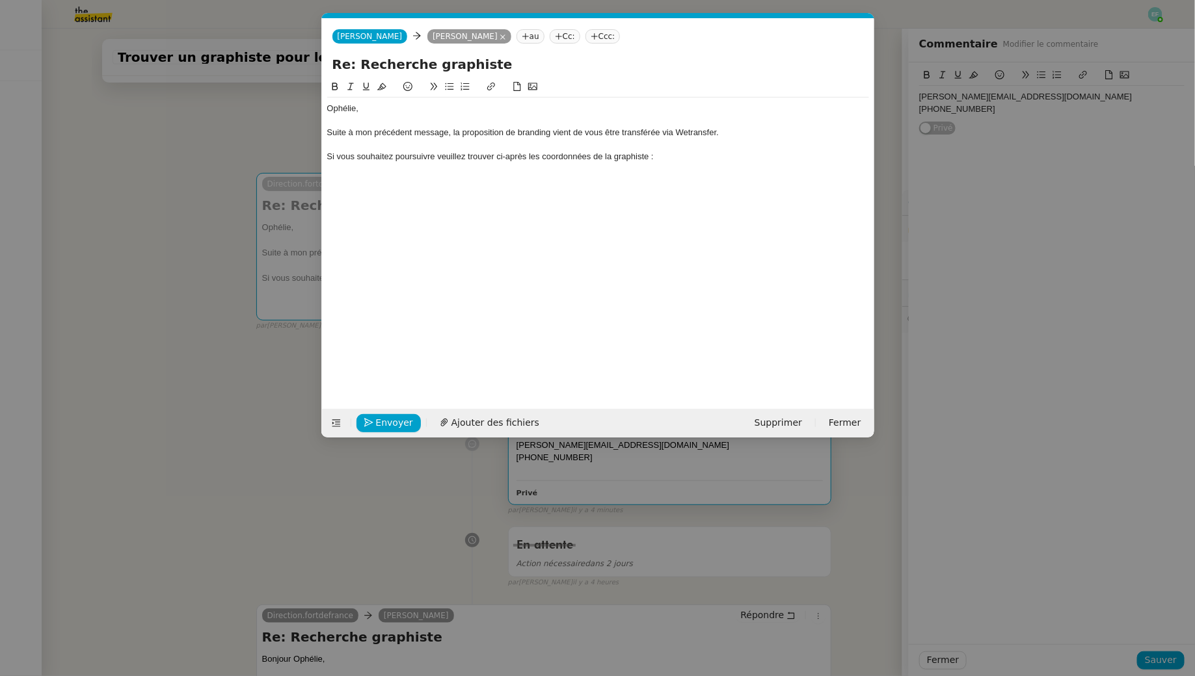
scroll to position [0, 0]
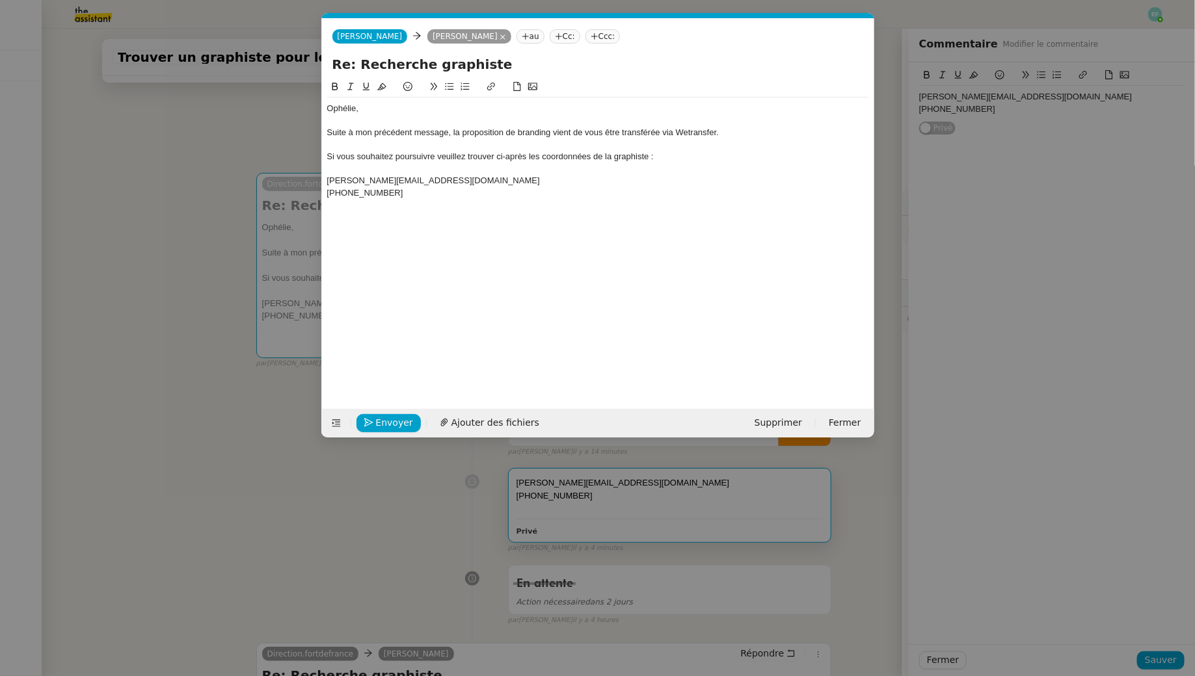
click at [402, 168] on div at bounding box center [598, 169] width 542 height 12
click at [588, 152] on div "Si vous souhaitez poursuivre veuillez trouver ci-après les coordonnées de la gr…" at bounding box center [598, 157] width 542 height 12
click at [410, 156] on div "Si vous souhaitez poursuivre veuillez trouver ci-après les coordonnées de [PERS…" at bounding box center [598, 157] width 542 height 12
click at [0, 0] on lt-span "poursuivre ," at bounding box center [0, 0] width 0 height 0
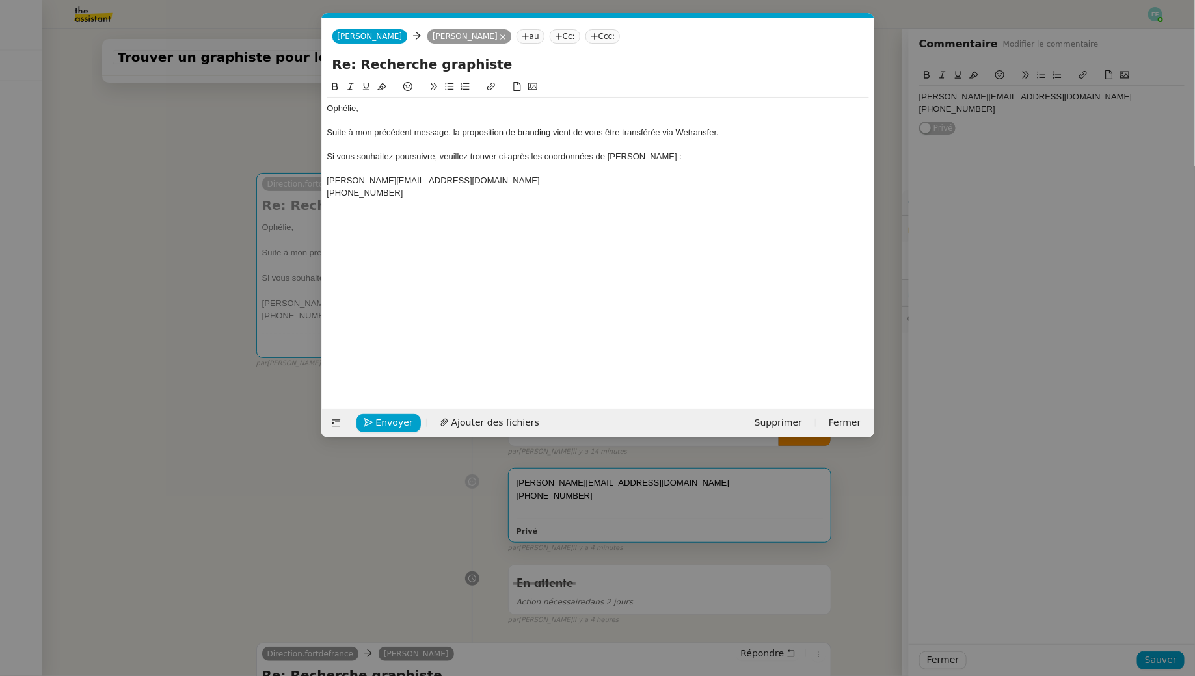
click at [334, 146] on div at bounding box center [598, 145] width 542 height 12
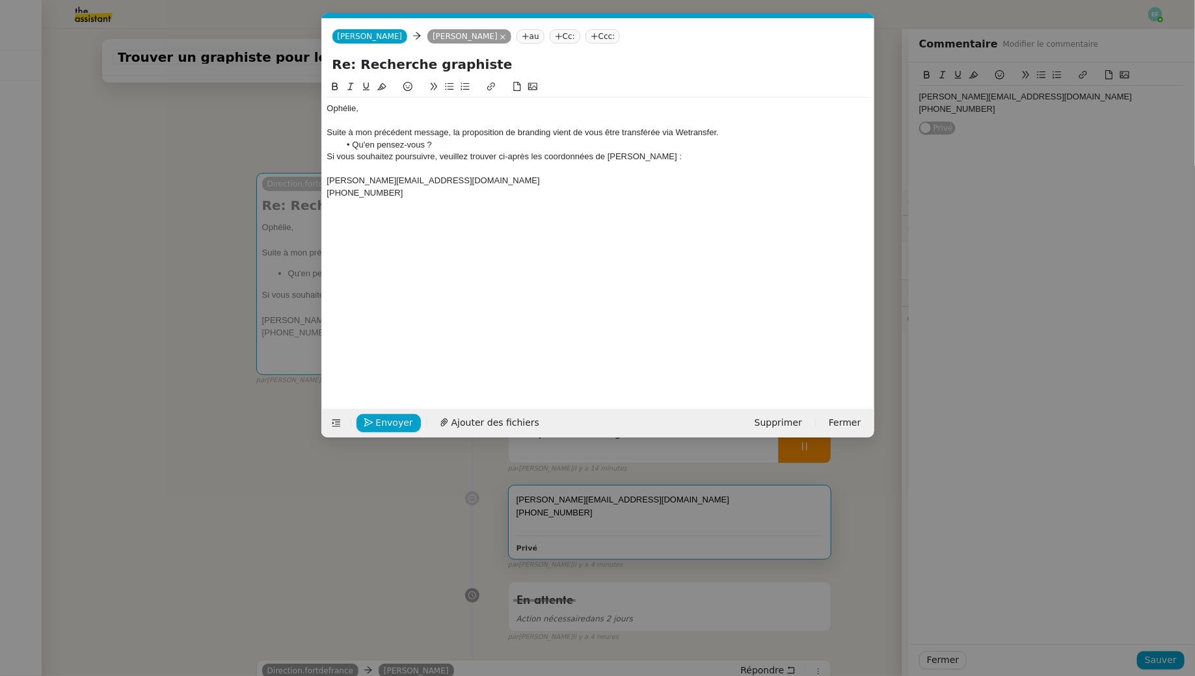
click at [444, 146] on li "Qu'en pensez-vous ?" at bounding box center [603, 145] width 529 height 12
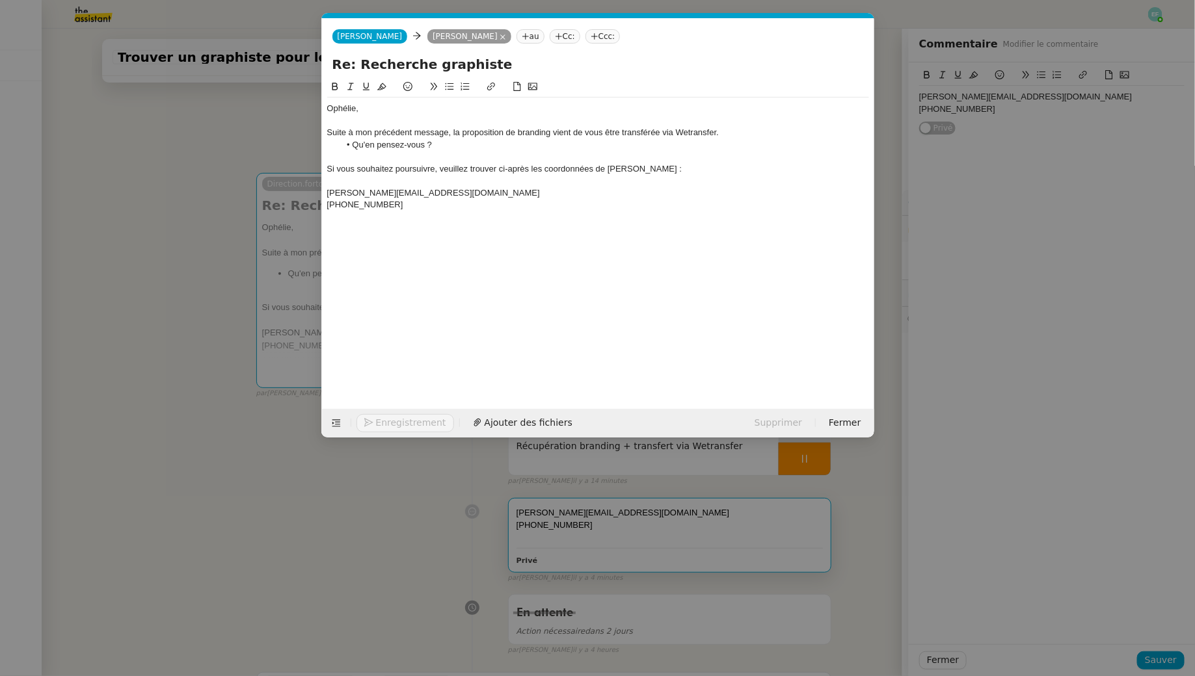
click at [395, 172] on div "Si vous souhaitez poursuivre, veuillez trouver ci-après les coordonnées de [PER…" at bounding box center [598, 169] width 542 height 12
click at [388, 181] on div at bounding box center [598, 181] width 542 height 12
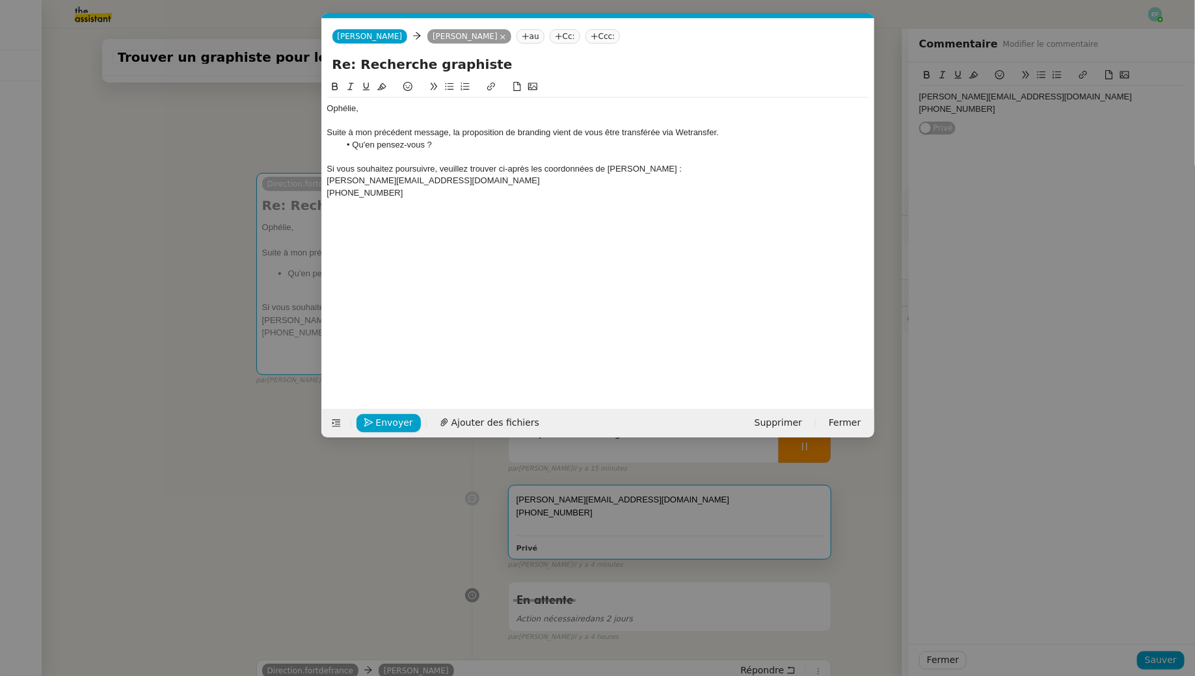
drag, startPoint x: 408, startPoint y: 192, endPoint x: 319, endPoint y: 179, distance: 89.9
click at [319, 179] on nz-modal-container "Service TA - VOYAGE - PROPOSITION GLOBALE A utiliser dans le cadre de propositi…" at bounding box center [597, 338] width 1195 height 676
click at [350, 87] on icon at bounding box center [350, 86] width 9 height 9
click at [405, 203] on div at bounding box center [598, 205] width 542 height 12
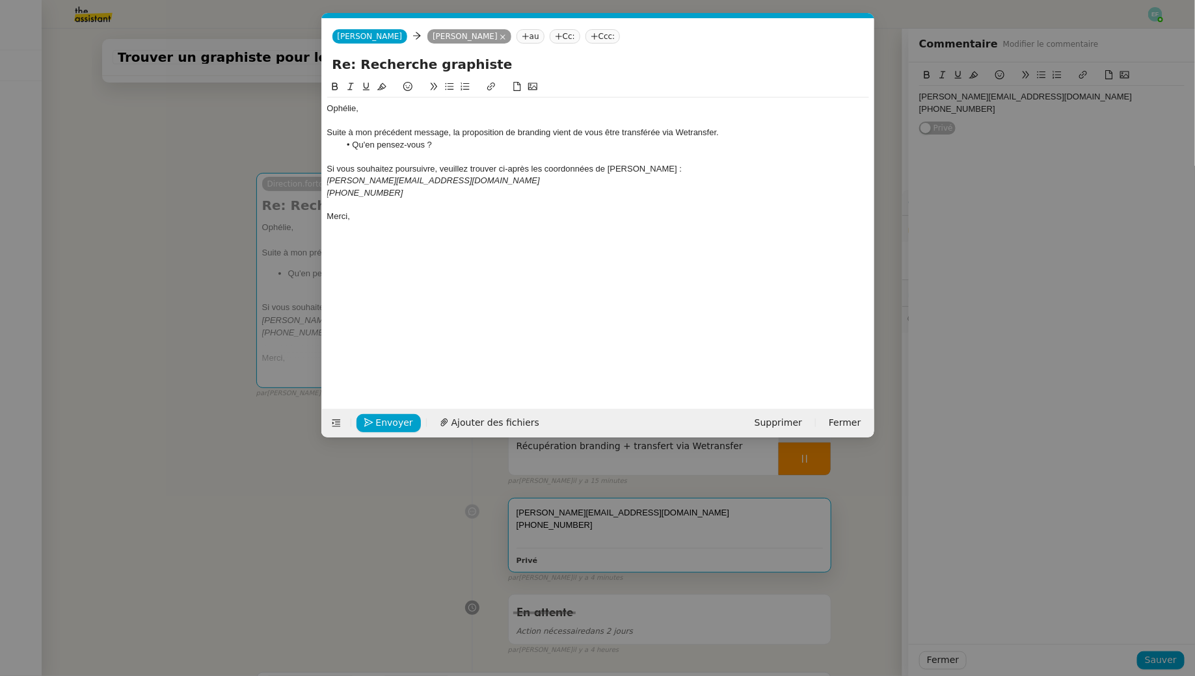
click at [436, 172] on div "Si vous souhaitez poursuivre, veuillez trouver ci-après les coordonnées de [PER…" at bounding box center [598, 169] width 542 height 12
click at [458, 130] on div "Suite à mon précédent message, la proposition de branding vient de vous être tr…" at bounding box center [598, 133] width 542 height 12
click at [451, 168] on div "Si vous souhaitez poursuivre avec elle, veuillez trouver ci-après les coordonné…" at bounding box center [598, 169] width 542 height 12
click at [458, 166] on div "Si vous souhaitez poursuivre avec elle, veuillez trouver ci-après les coordonné…" at bounding box center [598, 169] width 542 height 12
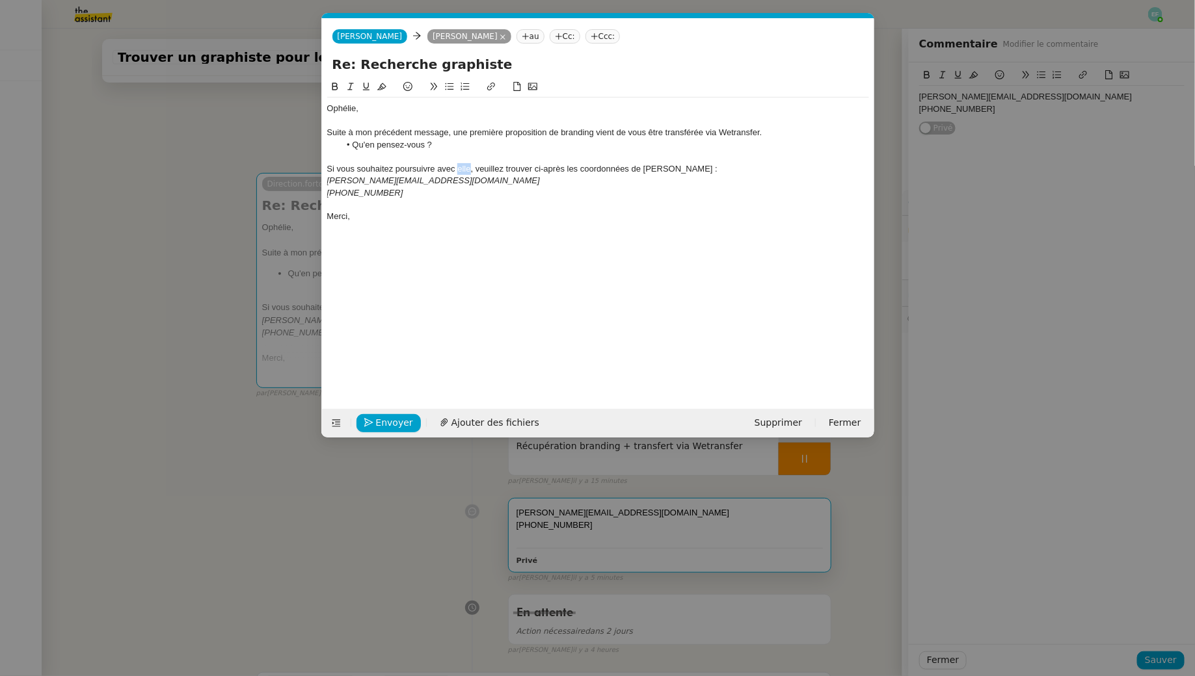
click at [458, 166] on div "Si vous souhaitez poursuivre avec elle, veuillez trouver ci-après les coordonné…" at bounding box center [598, 169] width 542 height 12
click at [569, 166] on div "Si vous souhaitez poursuivre avec [PERSON_NAME], veuillez trouver ci-après les …" at bounding box center [598, 169] width 542 height 12
drag, startPoint x: 635, startPoint y: 164, endPoint x: 659, endPoint y: 163, distance: 23.4
click at [588, 163] on div "Si vous souhaitez poursuivre avec [PERSON_NAME], veuillez trouver ci-après ses …" at bounding box center [598, 169] width 542 height 12
click at [408, 195] on div "[PHONE_NUMBER]" at bounding box center [598, 193] width 542 height 12
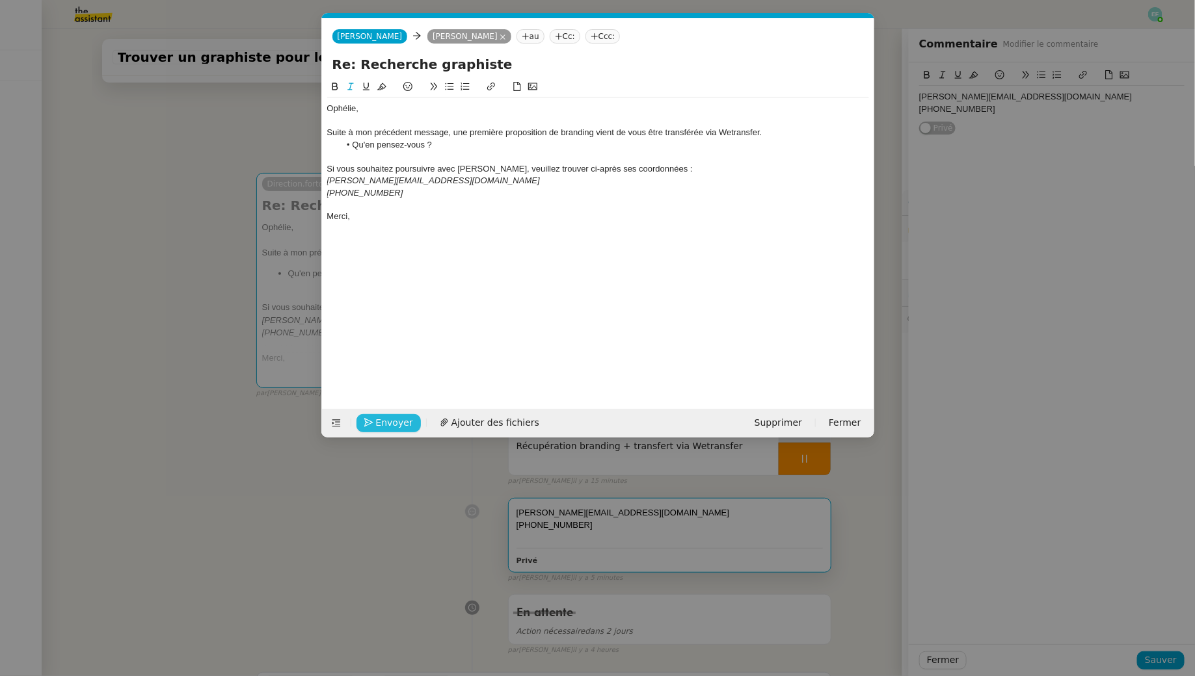
click at [395, 416] on span "Envoyer" at bounding box center [394, 423] width 37 height 15
click at [395, 416] on span "Confirmer l'envoi" at bounding box center [415, 423] width 78 height 15
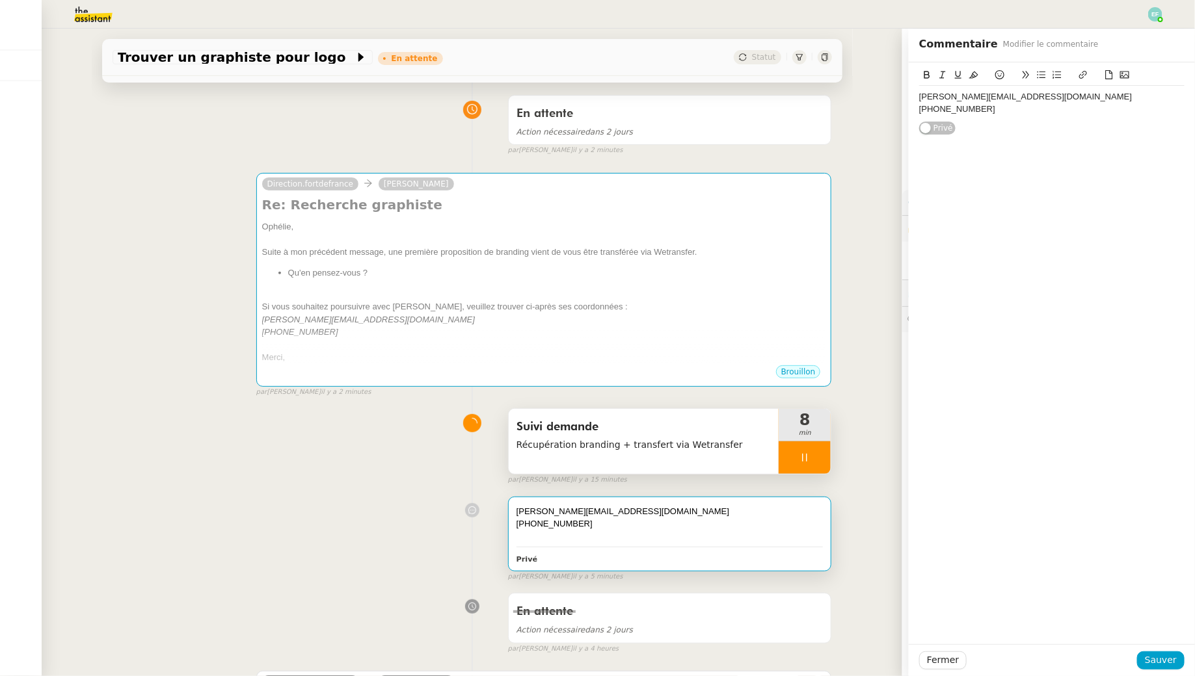
click at [588, 455] on div at bounding box center [804, 458] width 52 height 33
click at [588, 455] on icon at bounding box center [817, 458] width 10 height 10
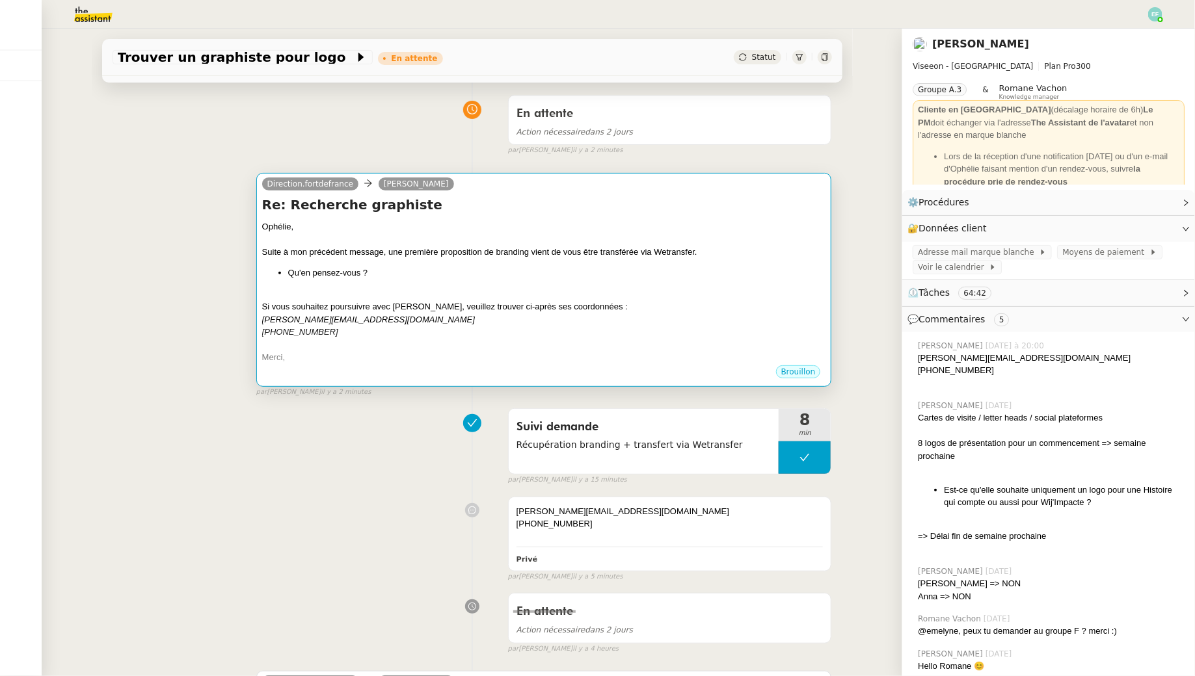
click at [588, 244] on div at bounding box center [544, 239] width 564 height 13
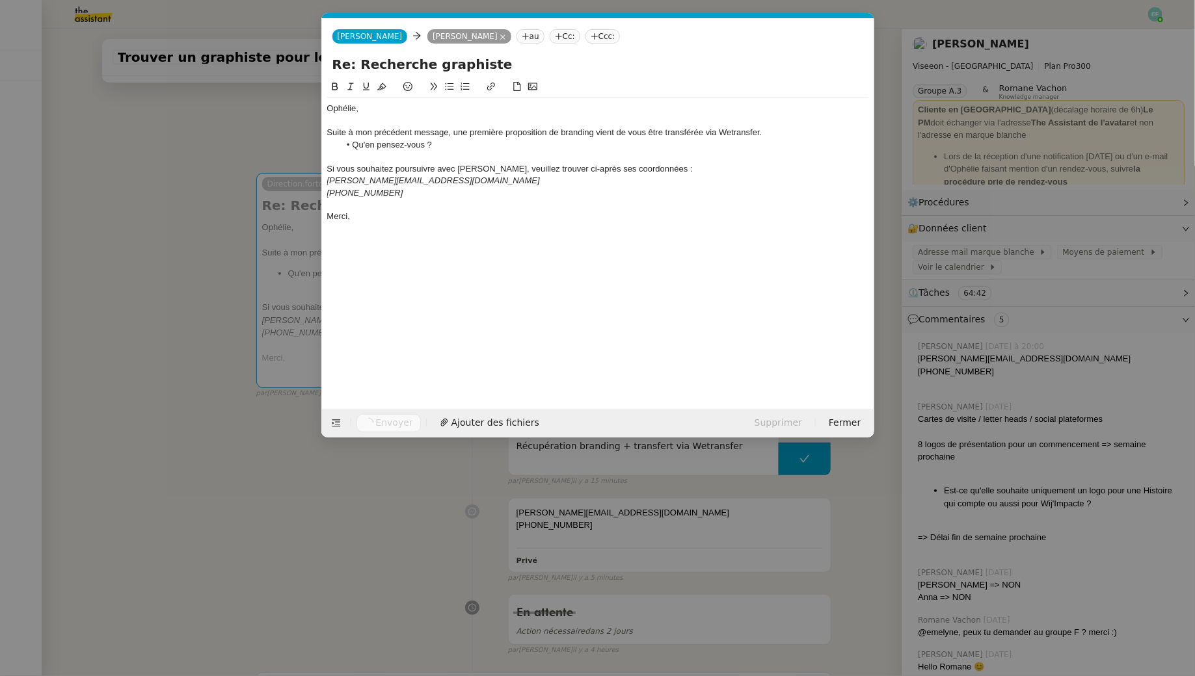
scroll to position [0, 27]
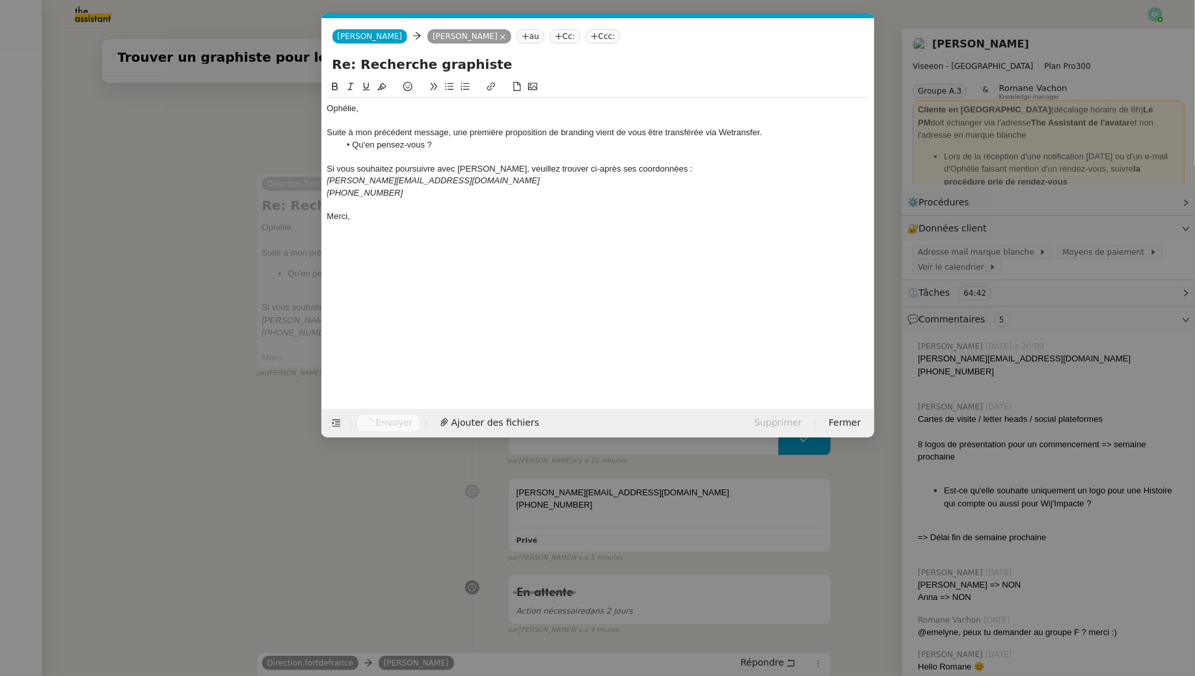
click at [234, 348] on nz-modal-container "Service TA - VOYAGE - PROPOSITION GLOBALE A utiliser dans le cadre de propositi…" at bounding box center [597, 338] width 1195 height 676
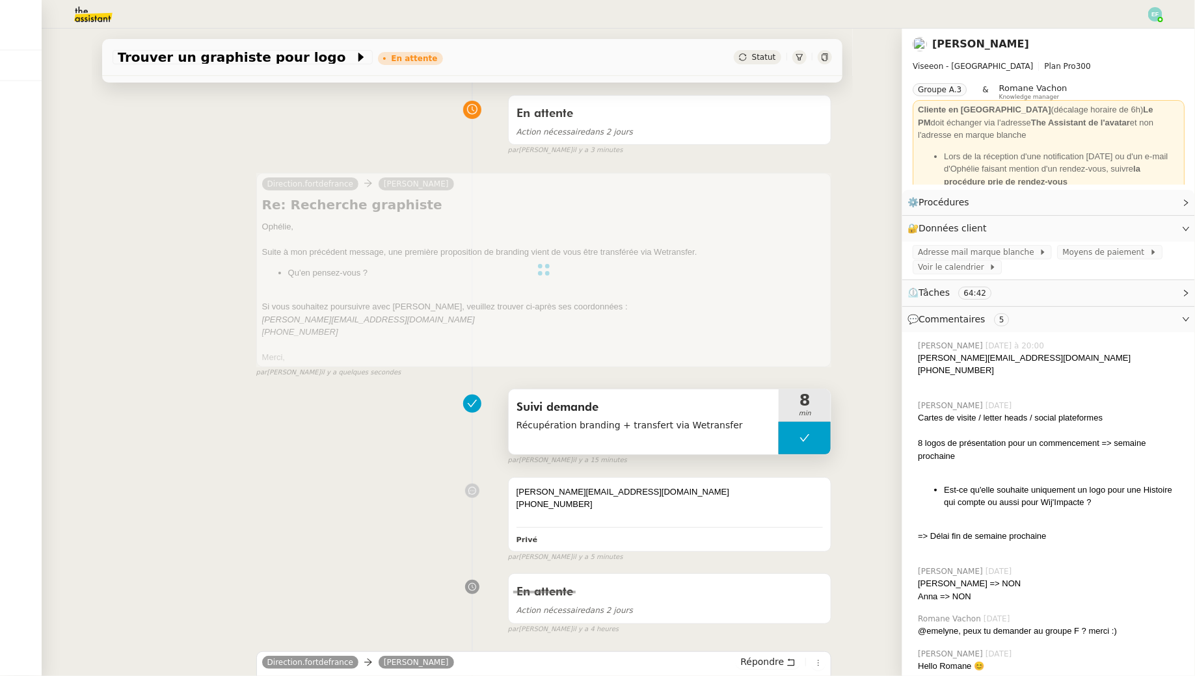
click at [548, 426] on span "Récupération branding + transfert via Wetransfer" at bounding box center [643, 425] width 255 height 15
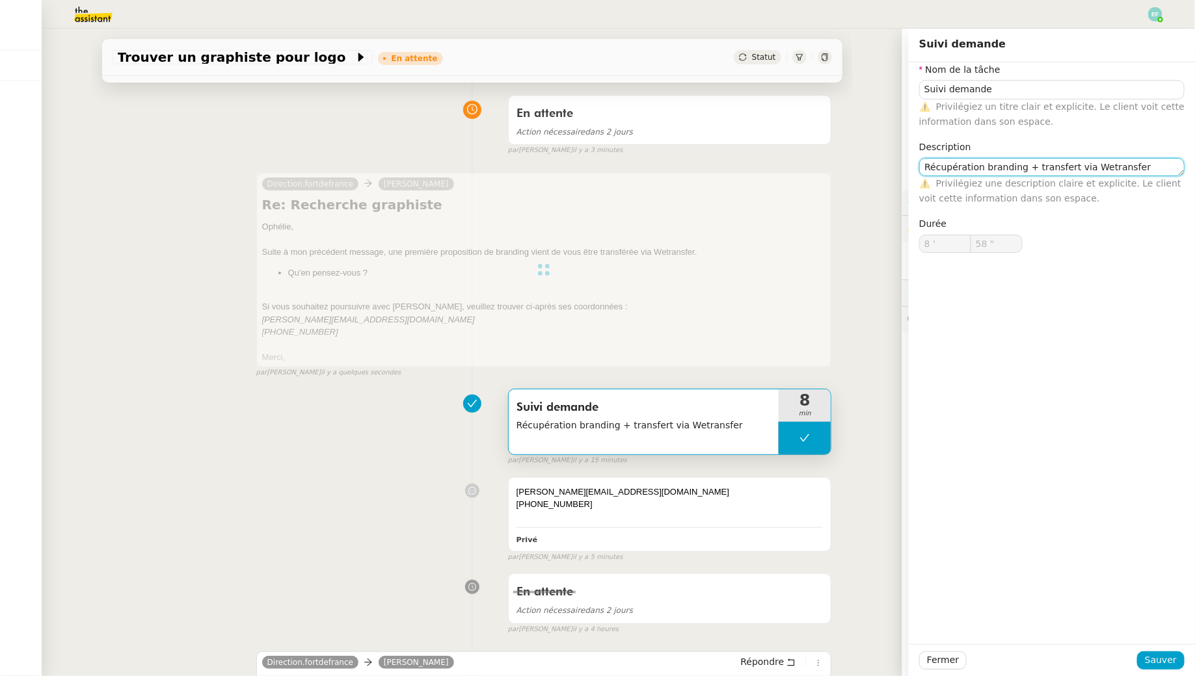
click at [588, 170] on textarea "Récupération branding + transfert via Wetransfer" at bounding box center [1051, 167] width 265 height 18
type textarea "Récupération branding + transfert via Wetransfer + envoi d'email"
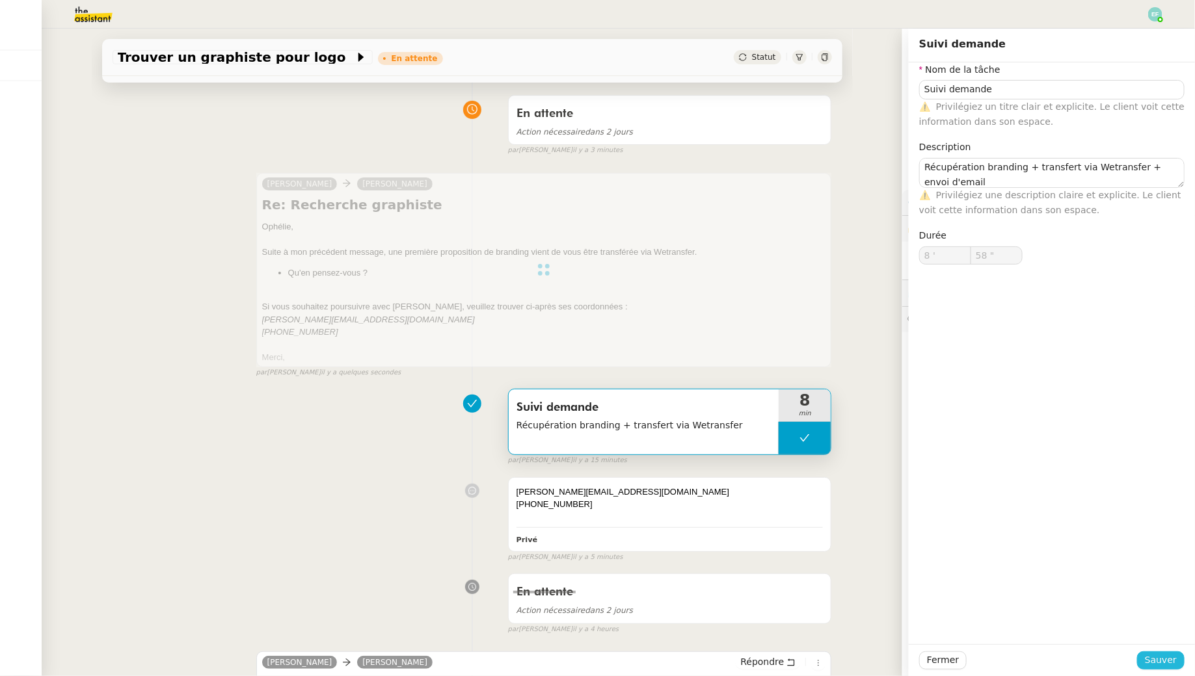
click at [588, 615] on span "Sauver" at bounding box center [1160, 660] width 32 height 15
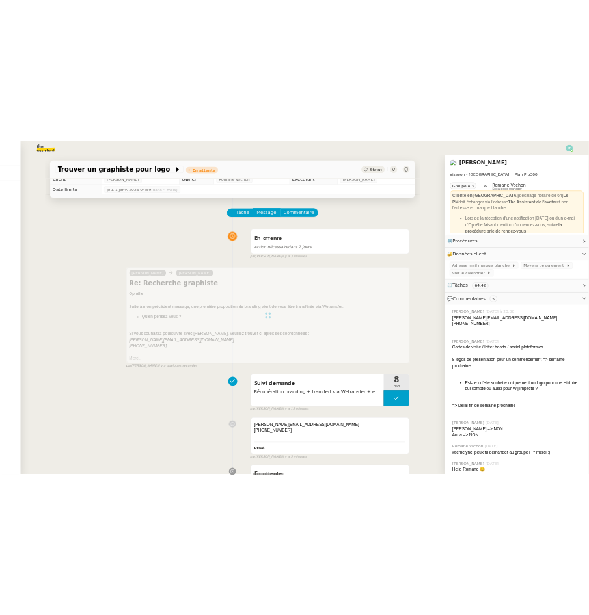
scroll to position [5, 0]
